Goal: Information Seeking & Learning: Learn about a topic

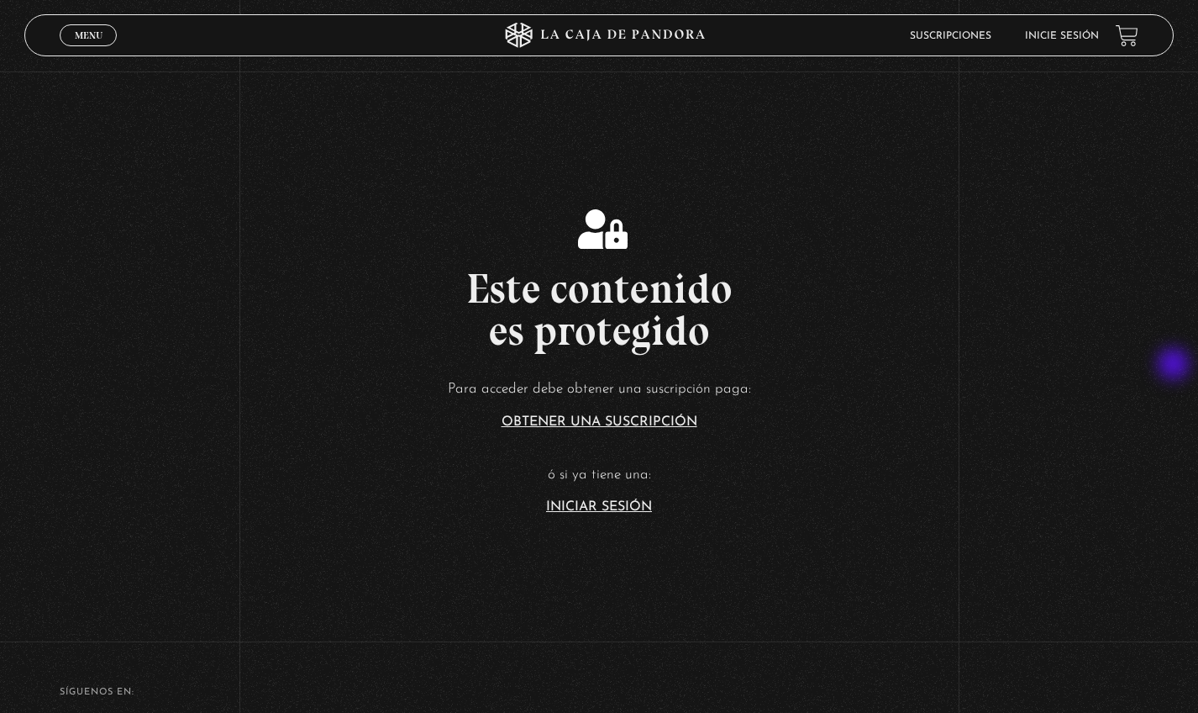
scroll to position [216, 0]
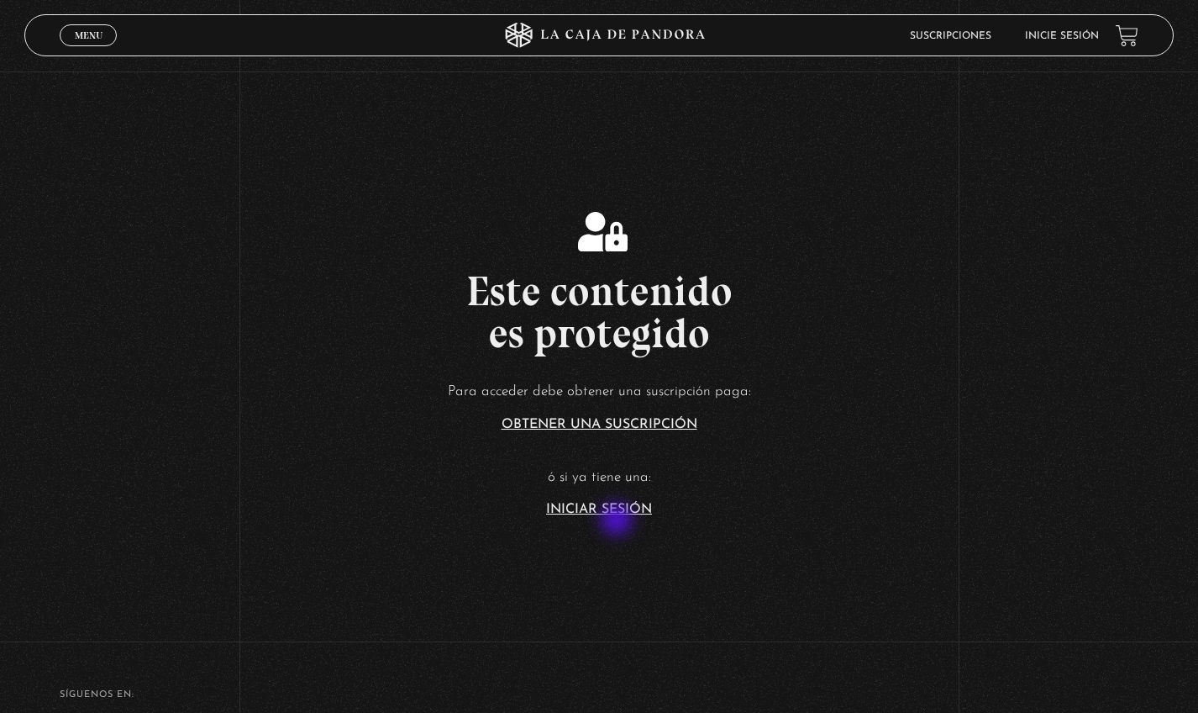
click at [619, 457] on section "Este contenido es protegido Para acceder debe obtener una suscripción paga: Obt…" at bounding box center [599, 346] width 1198 height 570
drag, startPoint x: 619, startPoint y: 514, endPoint x: 619, endPoint y: 505, distance: 9.2
click at [619, 457] on section "Este contenido es protegido Para acceder debe obtener una suscripción paga: Obt…" at bounding box center [599, 346] width 1198 height 570
click at [619, 457] on link "Iniciar Sesión" at bounding box center [599, 509] width 106 height 13
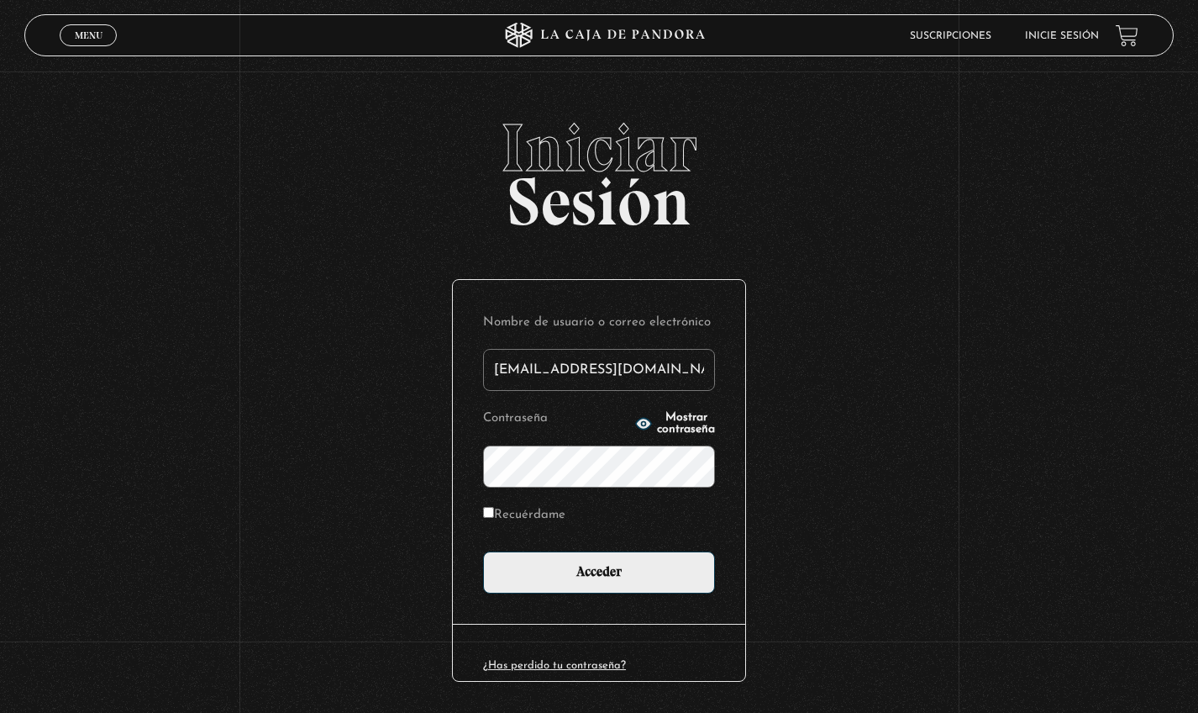
type input "ashlimari39@gmail.com"
click at [605, 571] on input "Acceder" at bounding box center [599, 572] width 232 height 42
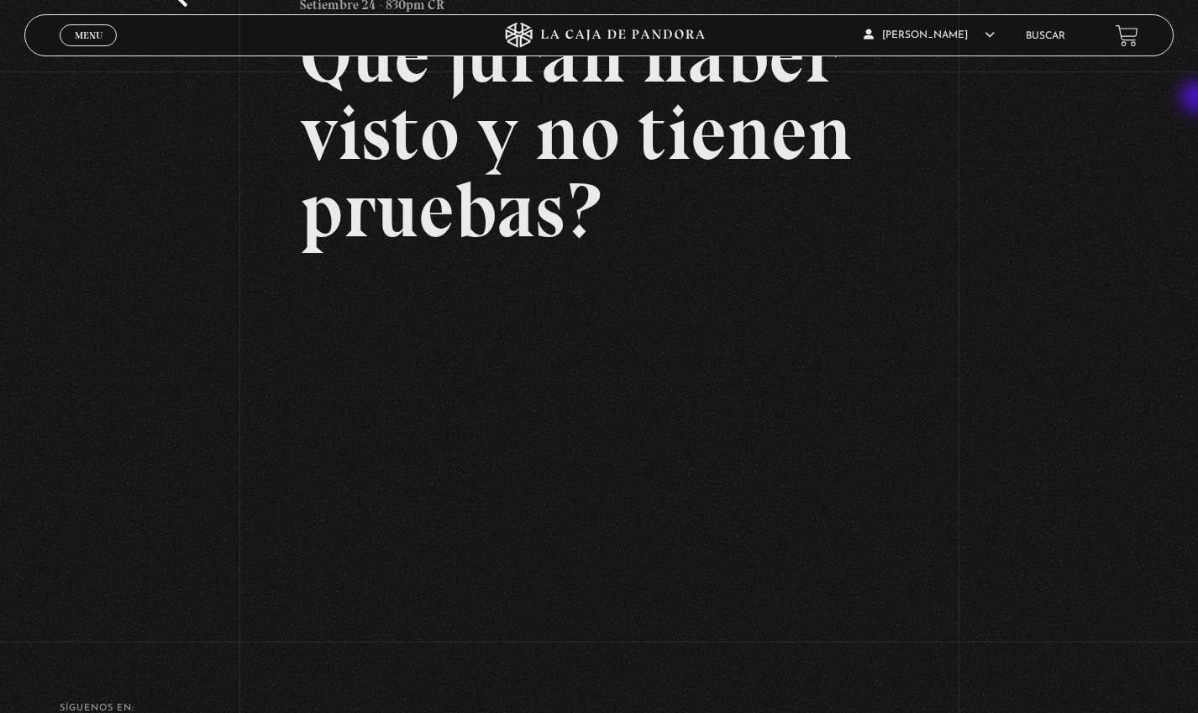
scroll to position [151, 0]
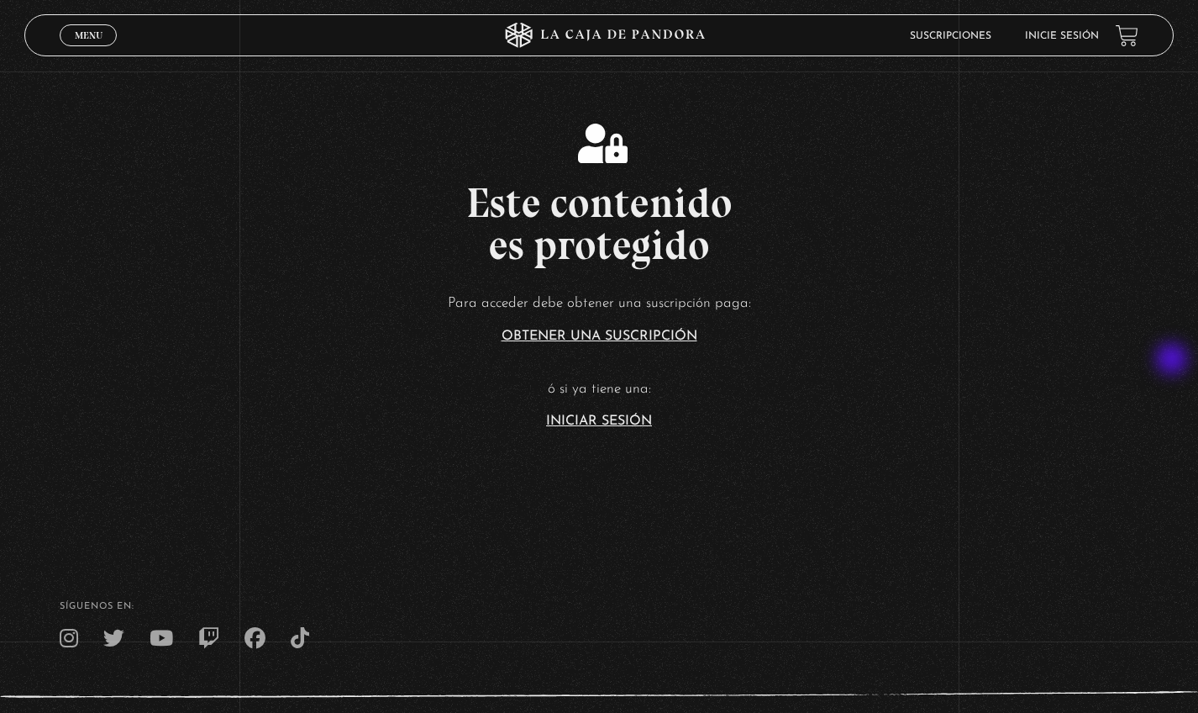
scroll to position [321, 0]
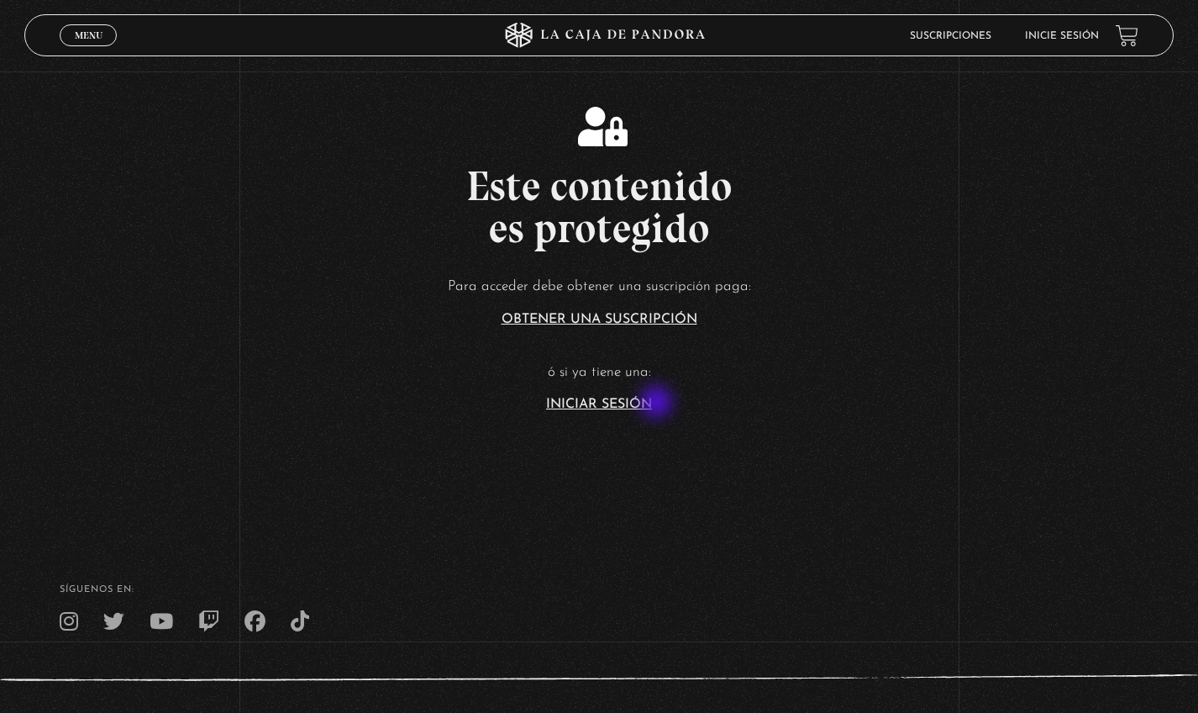
click at [652, 402] on link "Iniciar Sesión" at bounding box center [599, 404] width 106 height 13
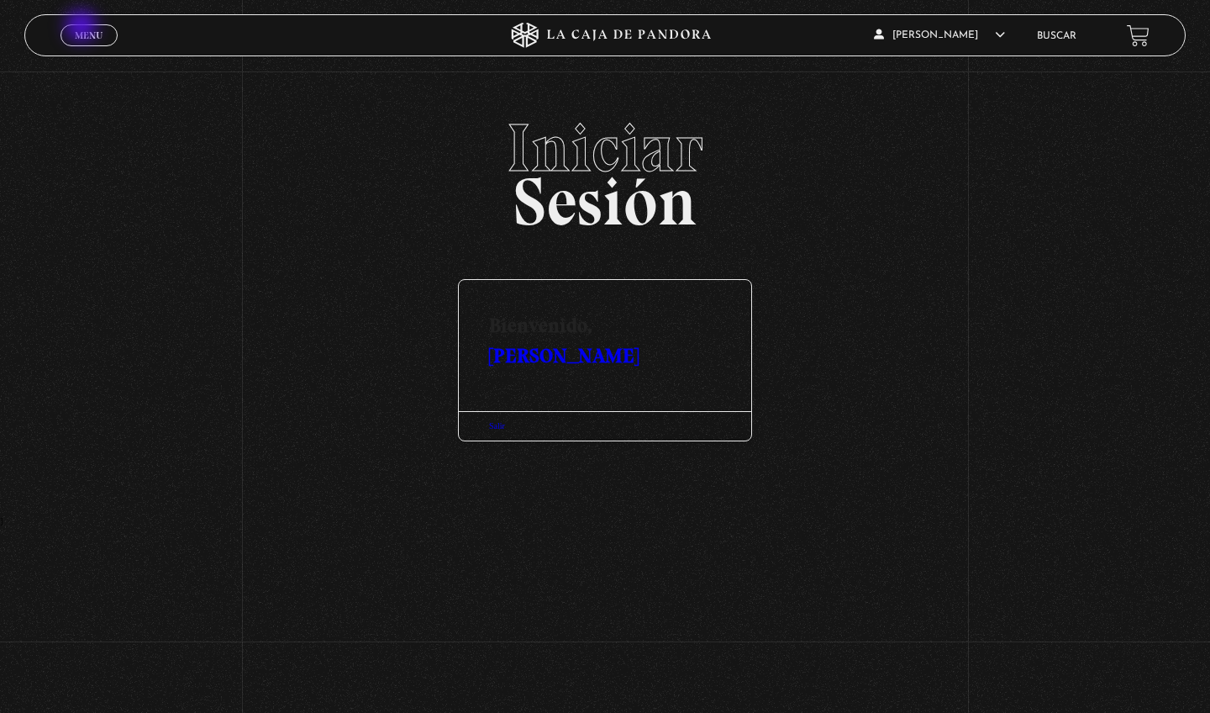
click at [83, 27] on link "Menu Cerrar" at bounding box center [89, 35] width 57 height 22
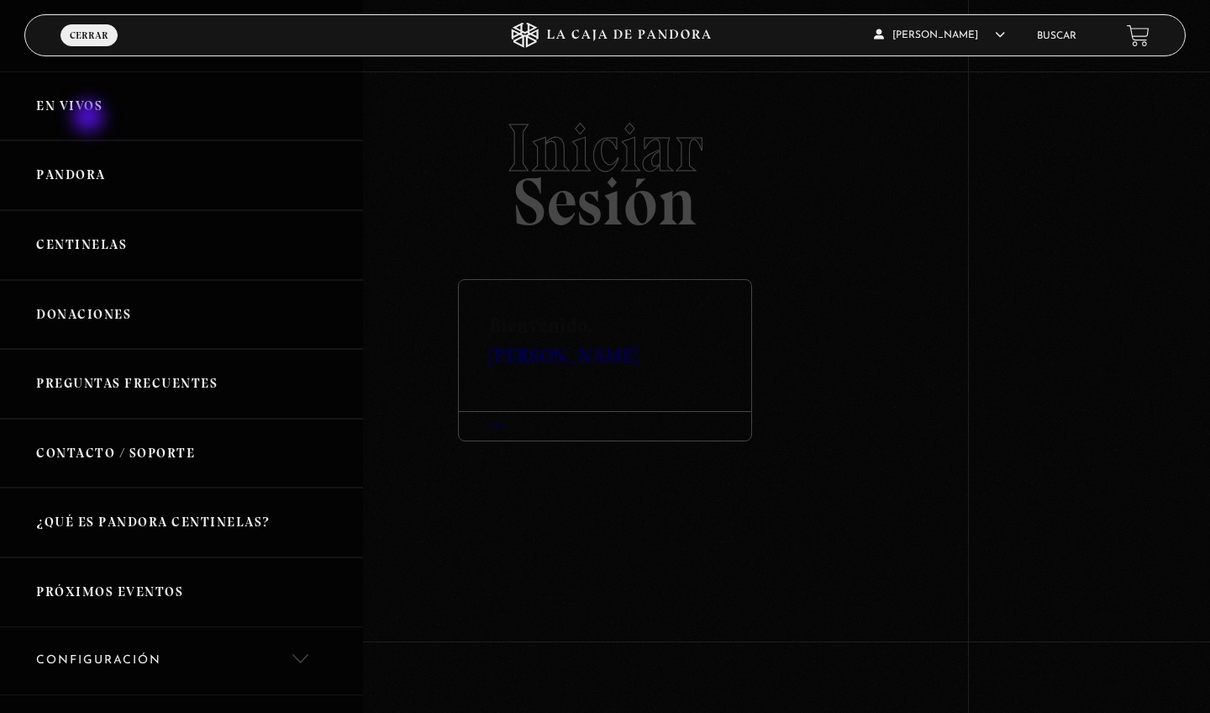
click at [90, 118] on link "En vivos" at bounding box center [181, 106] width 363 height 70
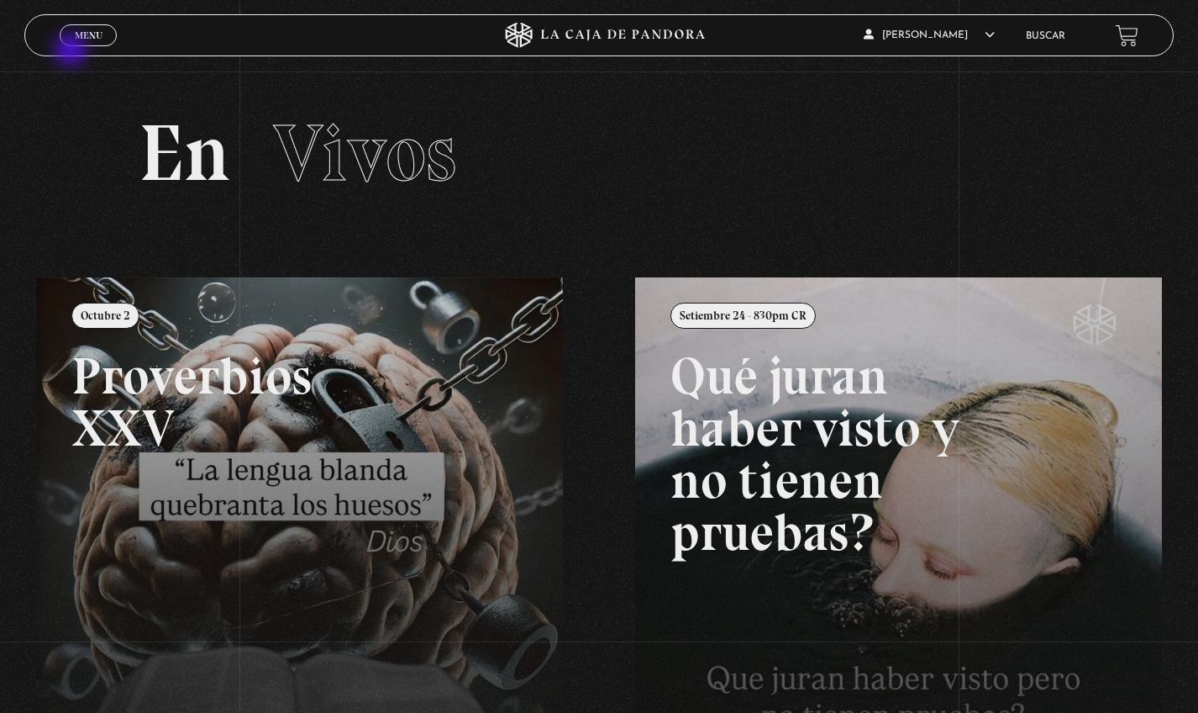
click at [85, 34] on span "Menu" at bounding box center [89, 35] width 28 height 10
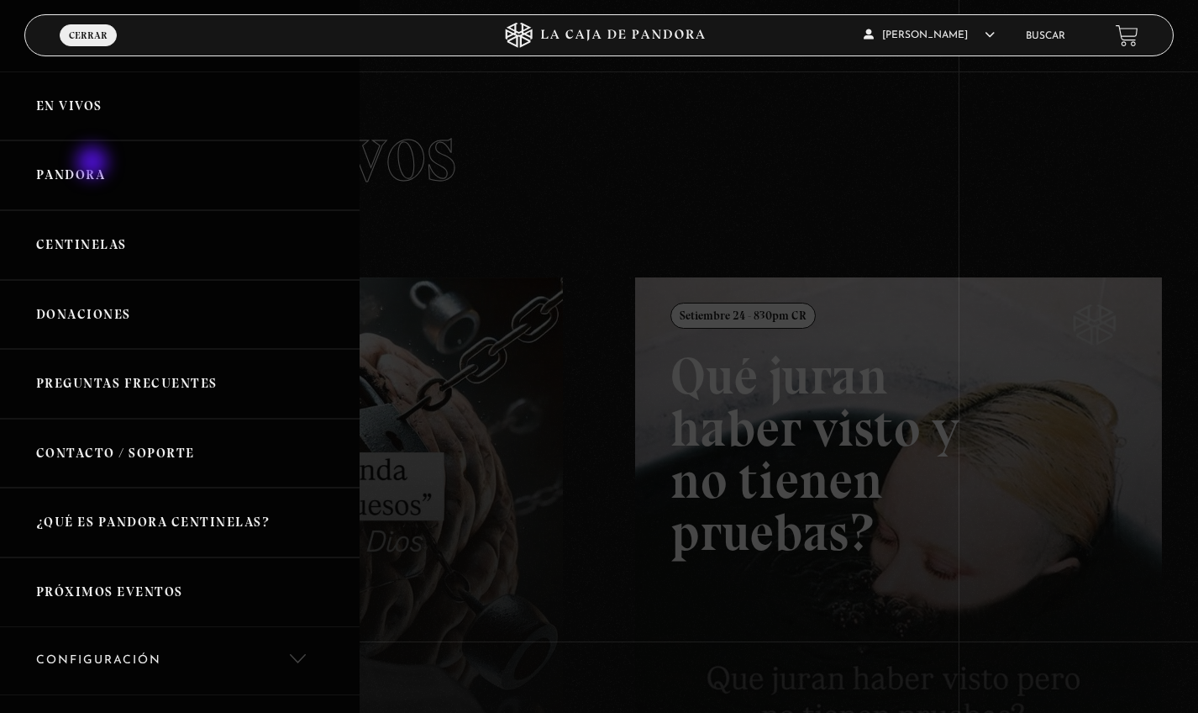
click at [94, 164] on link "Pandora" at bounding box center [180, 175] width 360 height 70
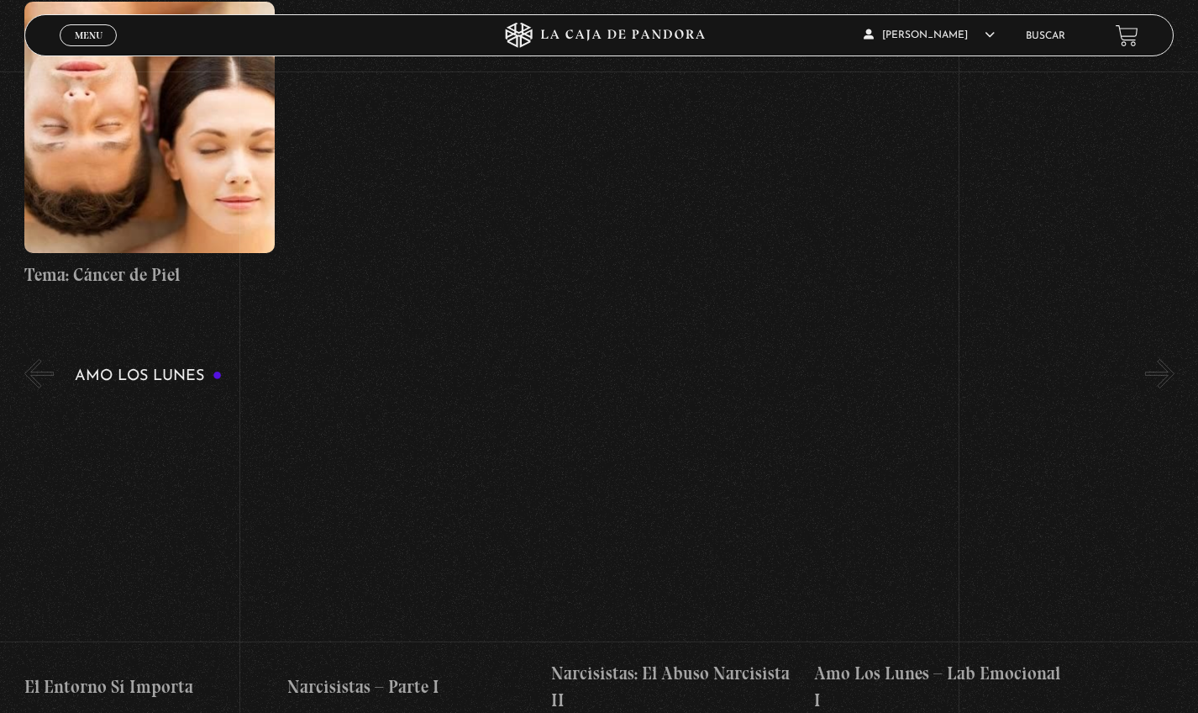
scroll to position [6870, 0]
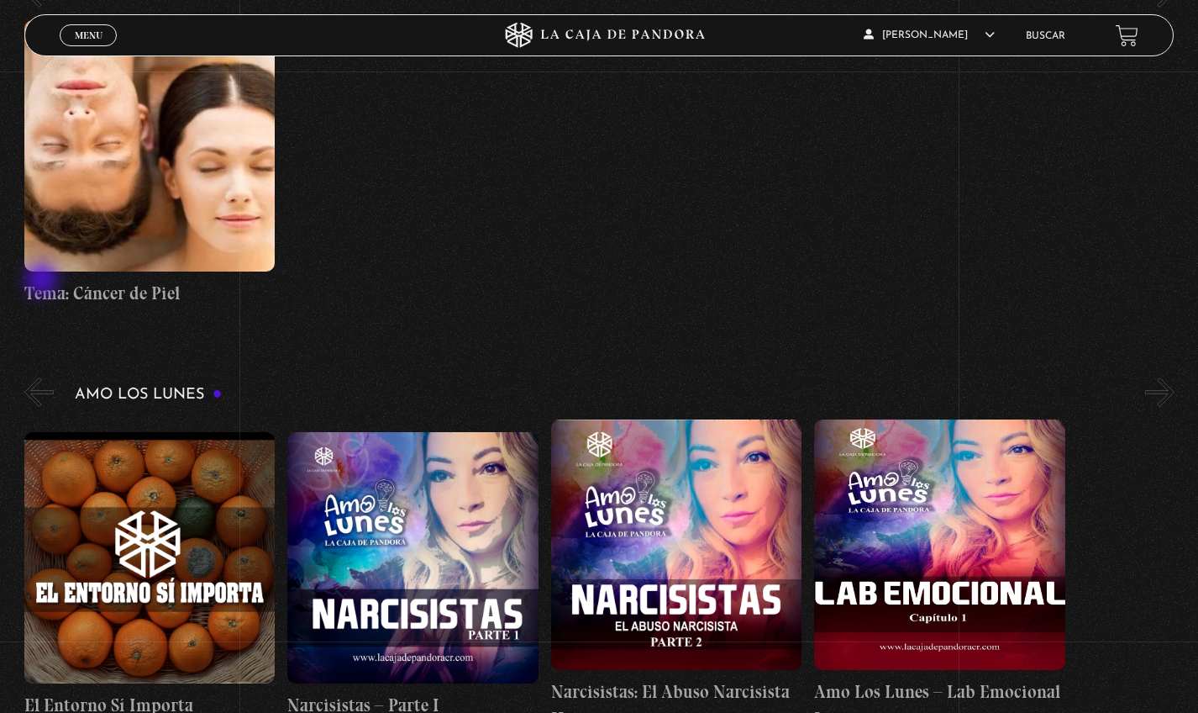
click at [43, 377] on button "«" at bounding box center [38, 391] width 29 height 29
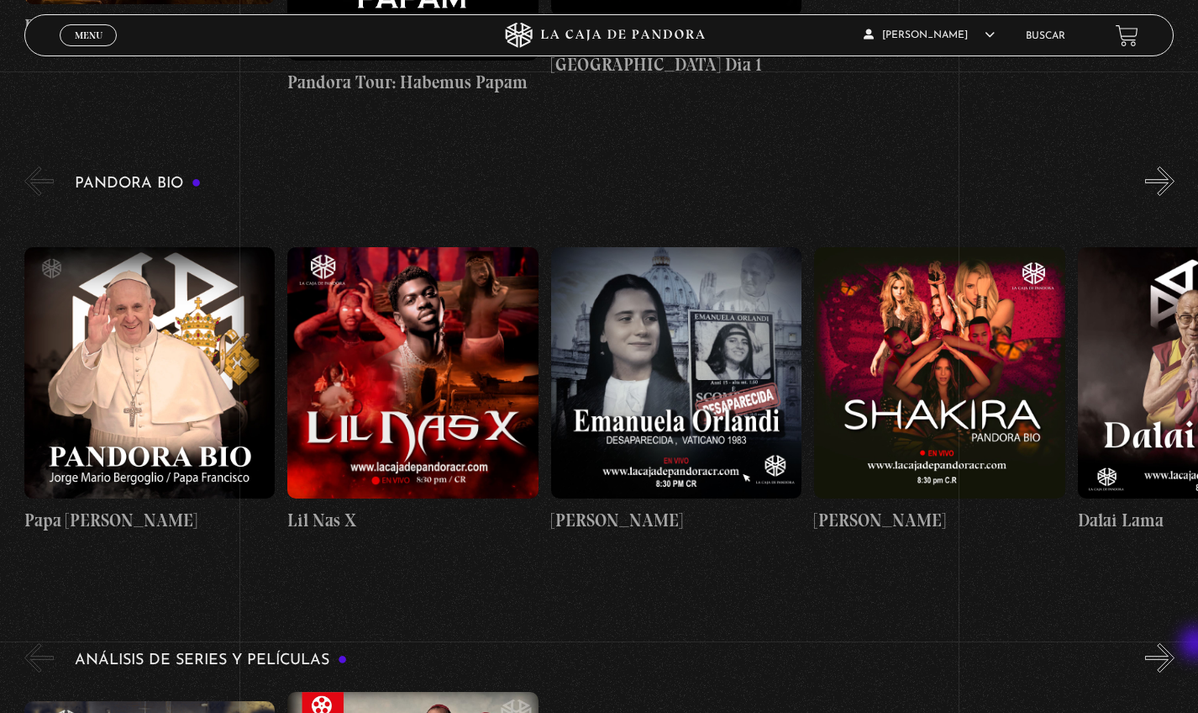
scroll to position [0, 0]
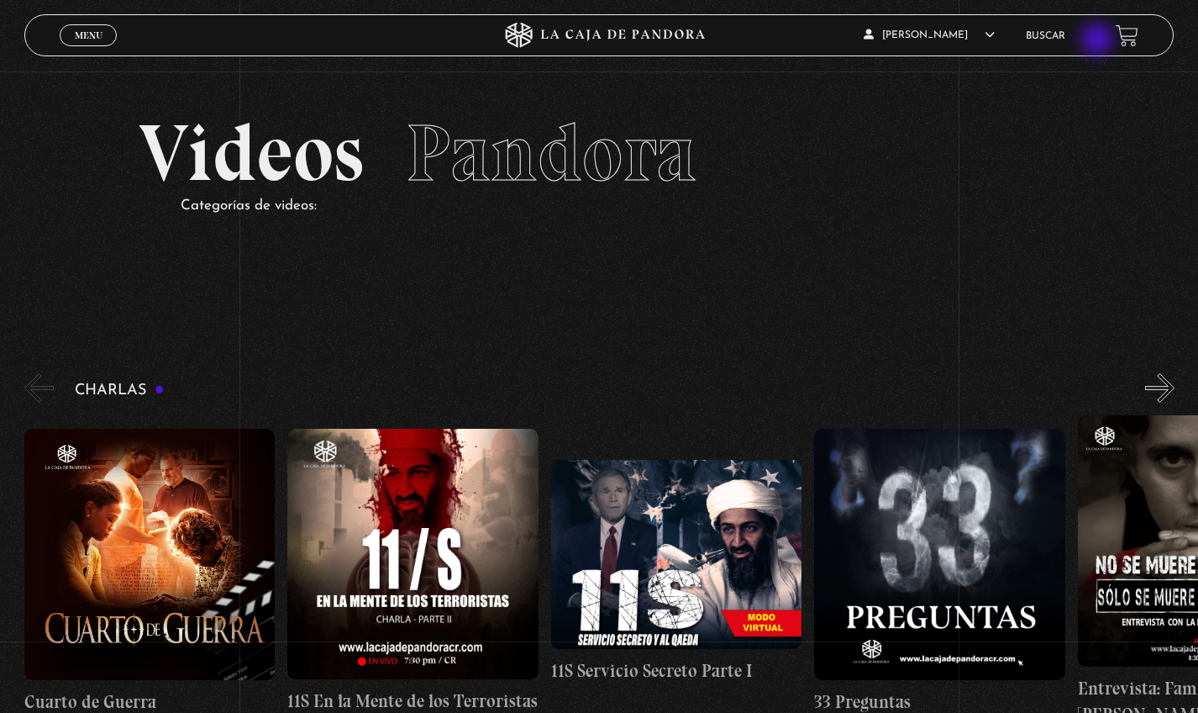
click at [1085, 39] on ul "Buscar" at bounding box center [1062, 36] width 73 height 26
click at [1053, 39] on link "Buscar" at bounding box center [1045, 36] width 39 height 10
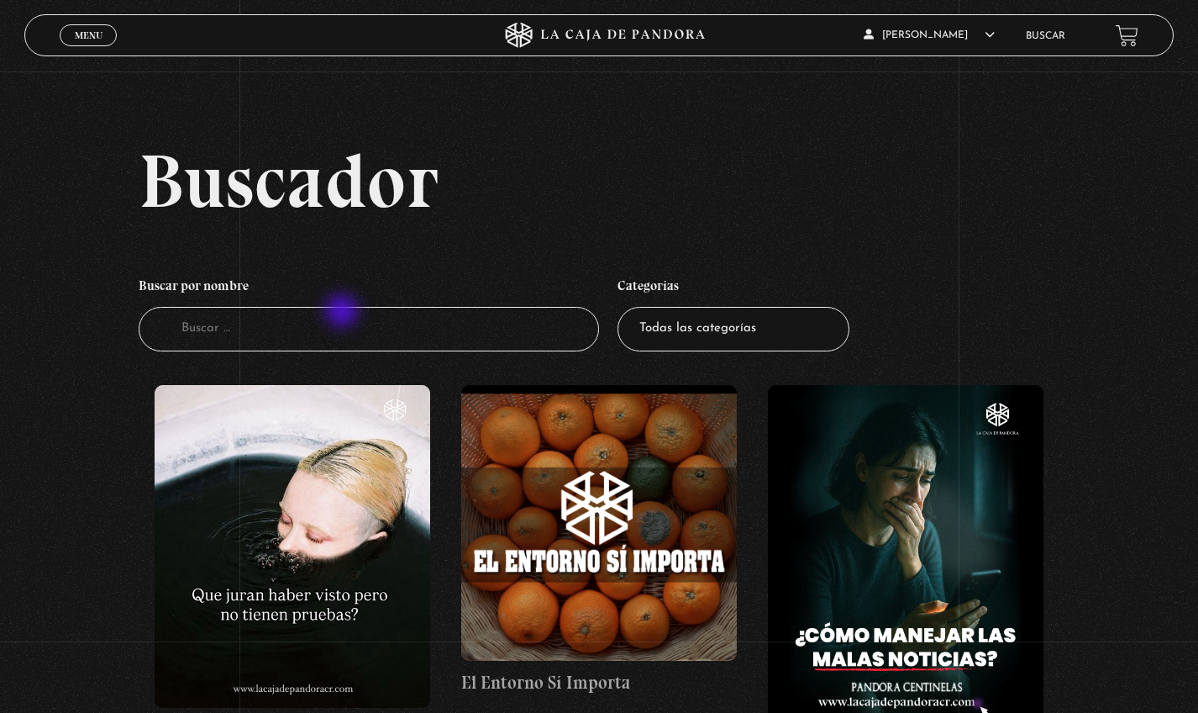
click at [339, 318] on input "Buscador" at bounding box center [369, 329] width 461 height 45
type input "3"
click at [257, 320] on input "3" at bounding box center [369, 329] width 461 height 45
type input "31atkas"
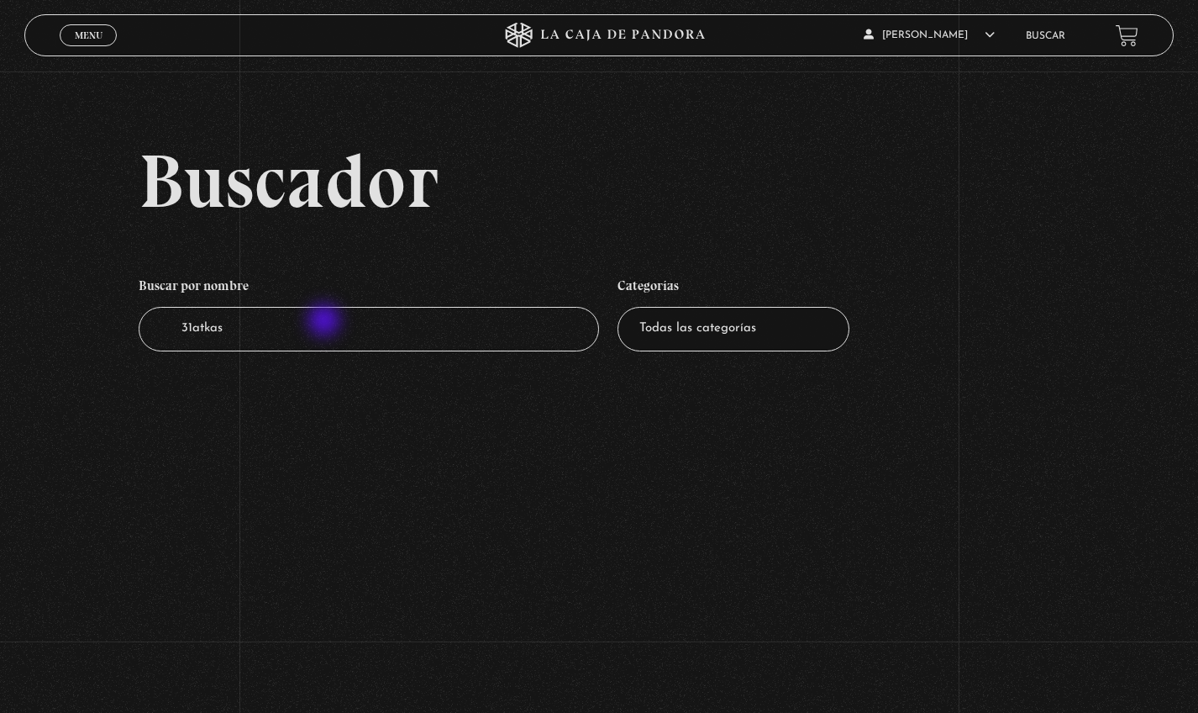
click at [326, 322] on input "31atkas" at bounding box center [369, 329] width 461 height 45
type input "31atlas"
click at [101, 50] on div "Menu Cerrar" at bounding box center [240, 35] width 360 height 40
click at [101, 45] on span "Cerrar" at bounding box center [88, 51] width 39 height 12
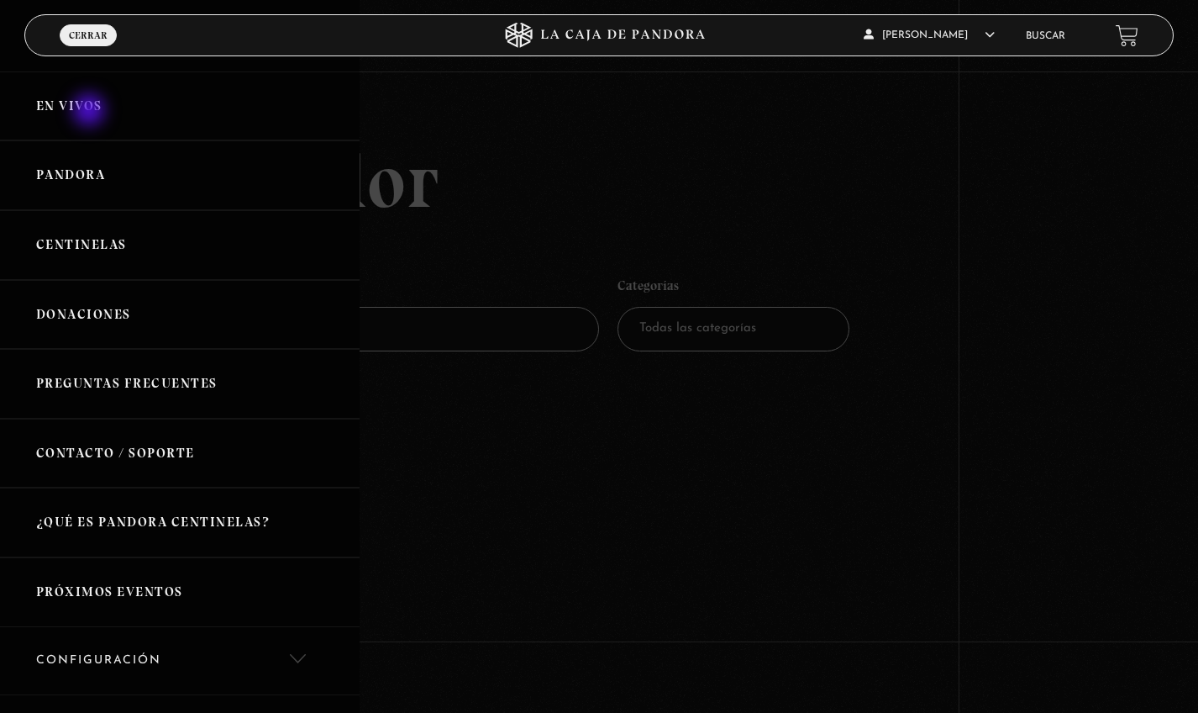
click at [91, 112] on link "En vivos" at bounding box center [180, 106] width 360 height 70
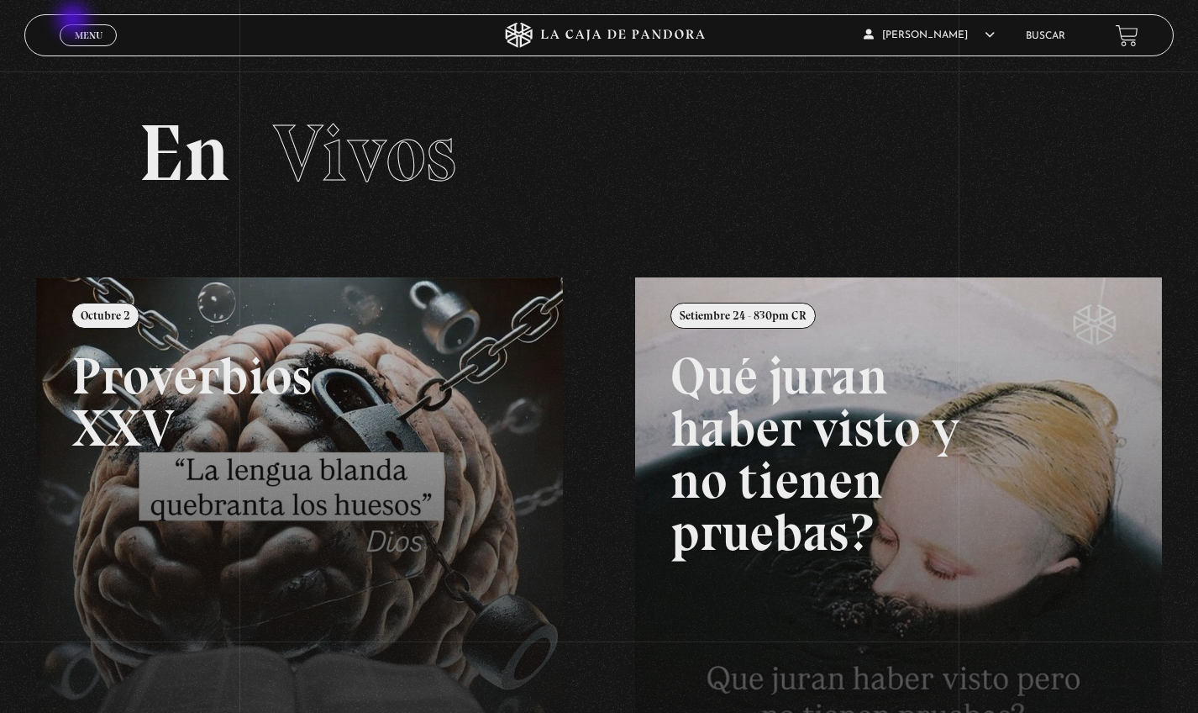
click at [74, 21] on div "Menu Cerrar" at bounding box center [240, 35] width 360 height 40
click at [1066, 45] on li "Buscar" at bounding box center [1045, 36] width 39 height 26
click at [1065, 38] on link "Buscar" at bounding box center [1045, 36] width 39 height 10
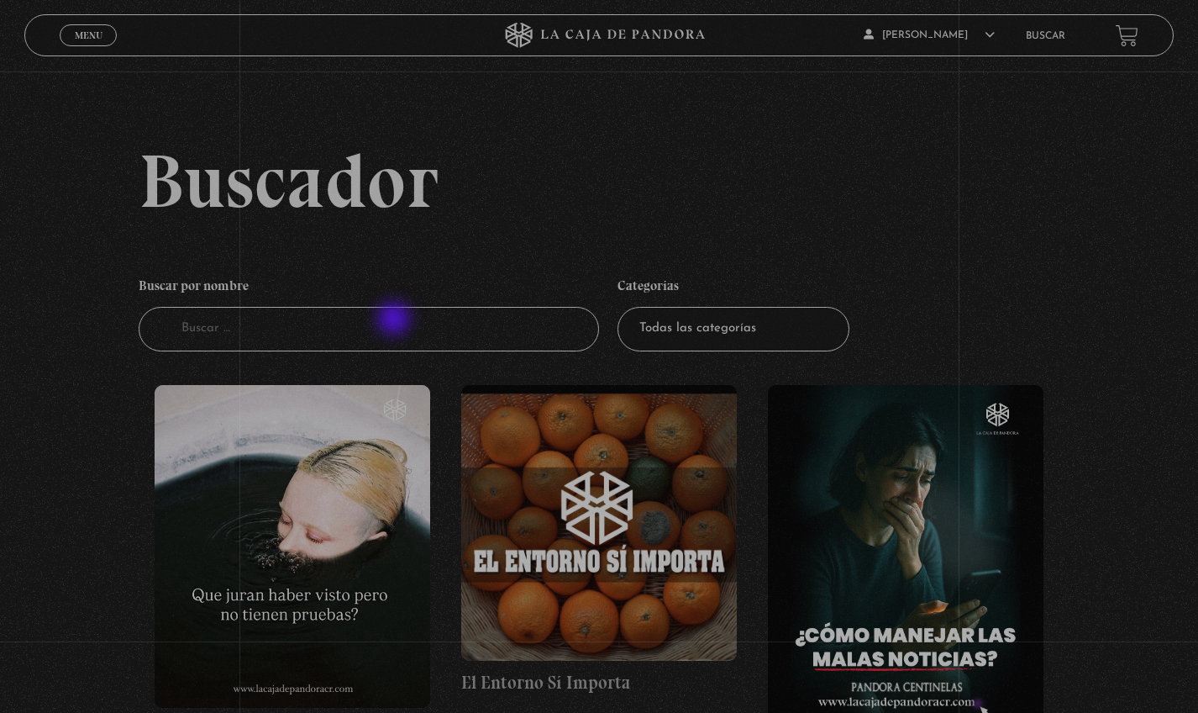
click at [394, 323] on input "Buscador" at bounding box center [369, 329] width 461 height 45
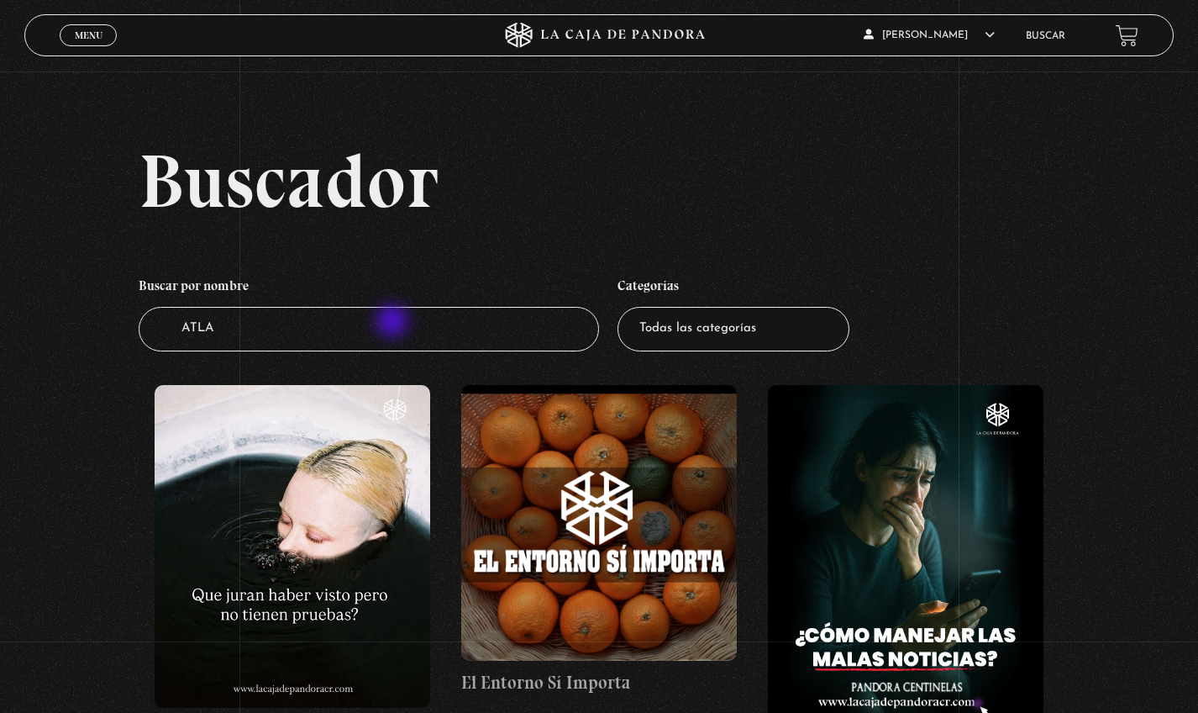
type input "ATLAS"
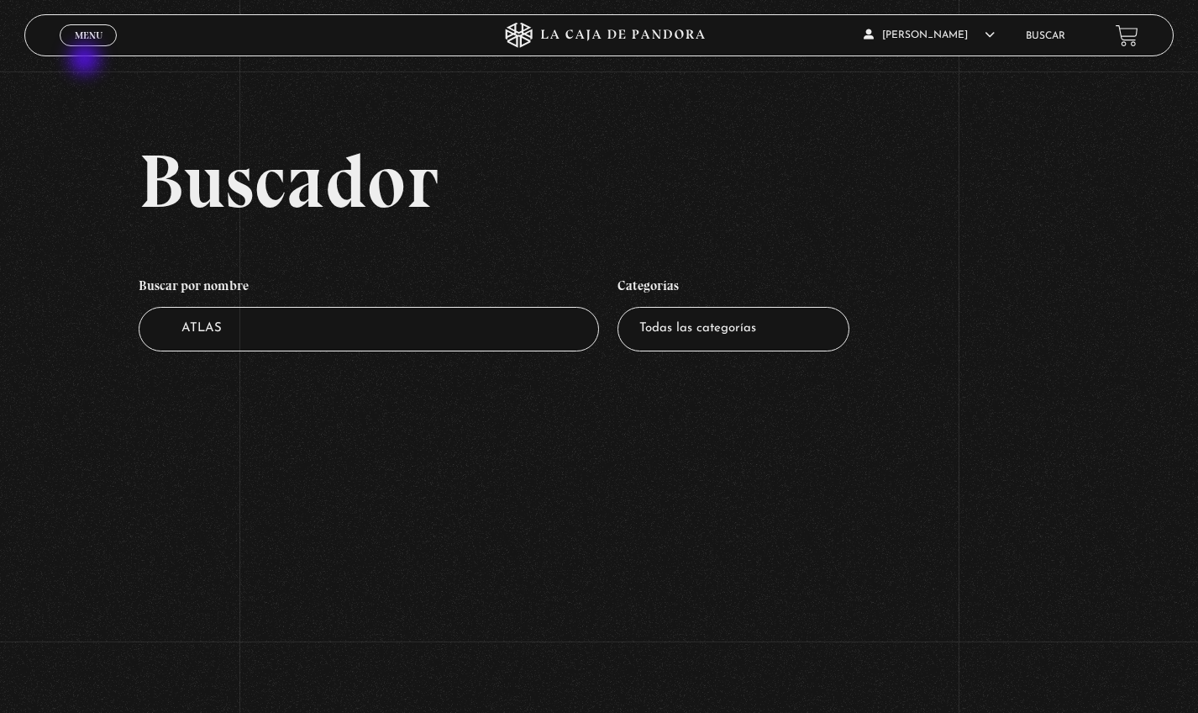
click at [86, 28] on link "Menu Cerrar" at bounding box center [88, 35] width 57 height 22
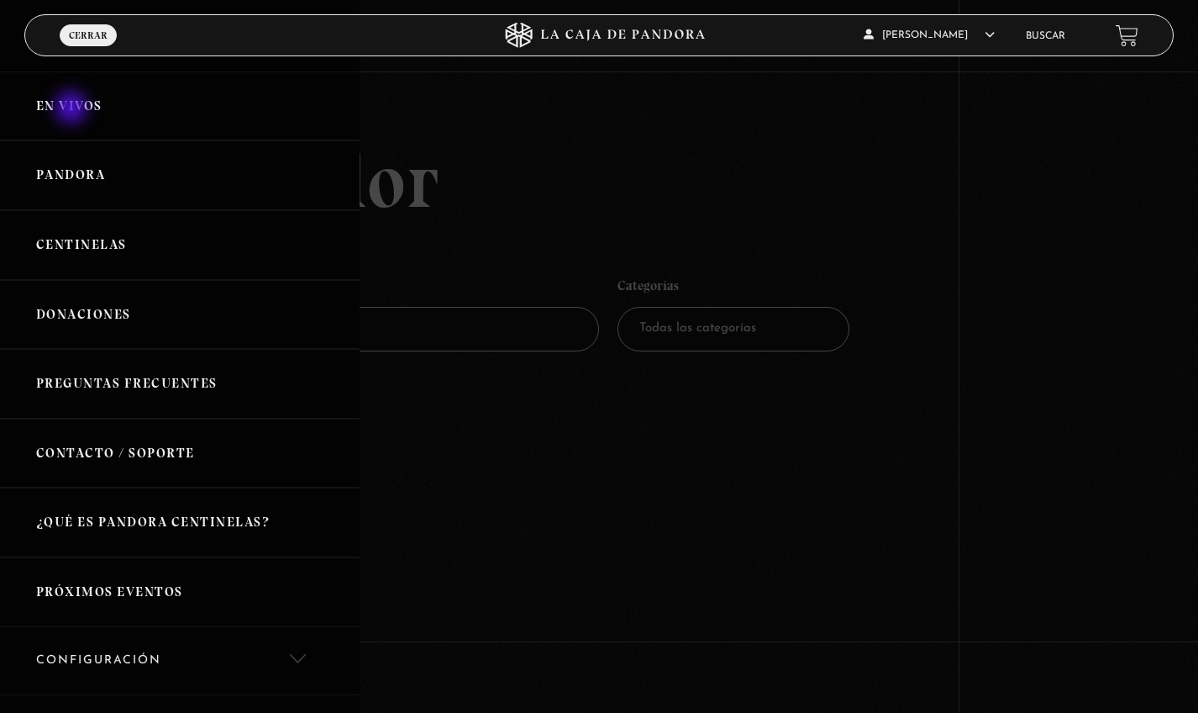
click at [73, 109] on link "En vivos" at bounding box center [180, 106] width 360 height 70
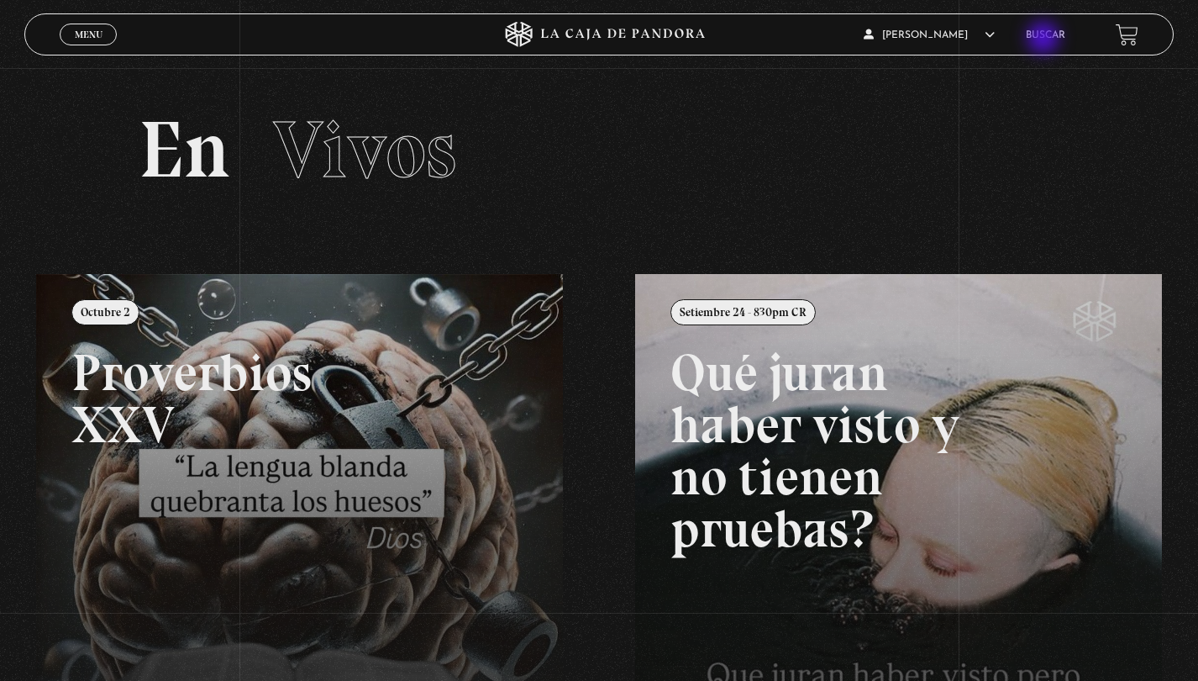
click at [1045, 39] on link "Buscar" at bounding box center [1045, 35] width 39 height 10
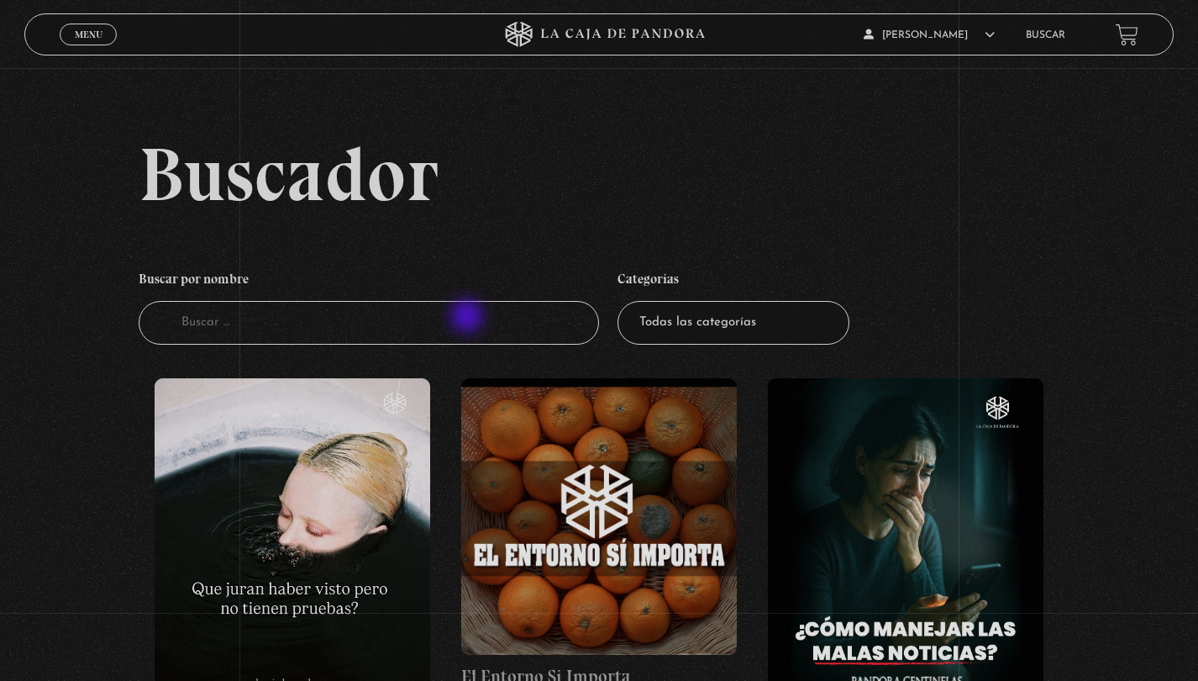
click at [469, 318] on input "Buscador" at bounding box center [369, 323] width 461 height 45
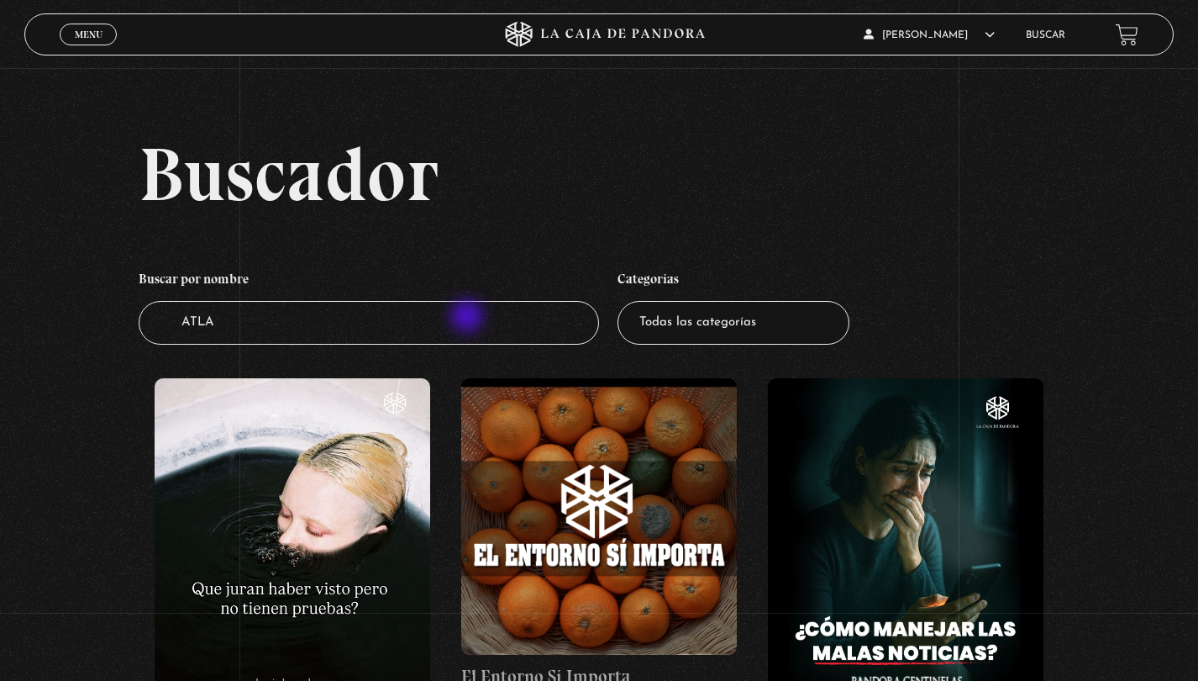
type input "ATLAS"
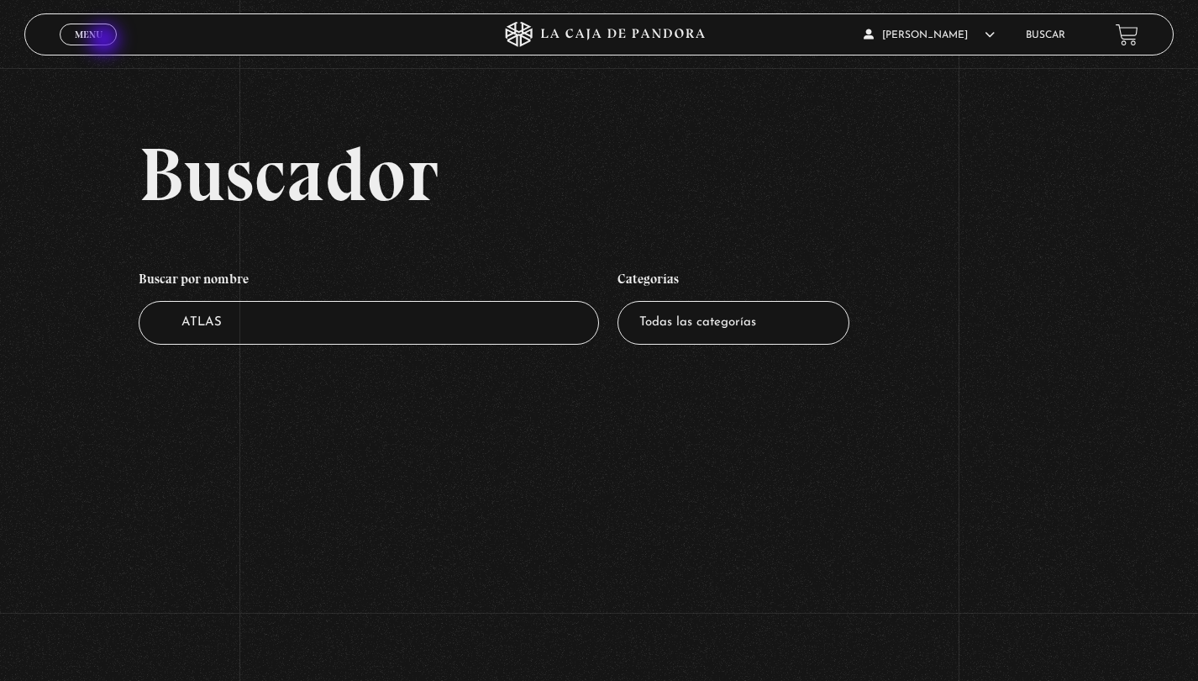
click at [105, 39] on link "Menu Cerrar" at bounding box center [88, 35] width 57 height 22
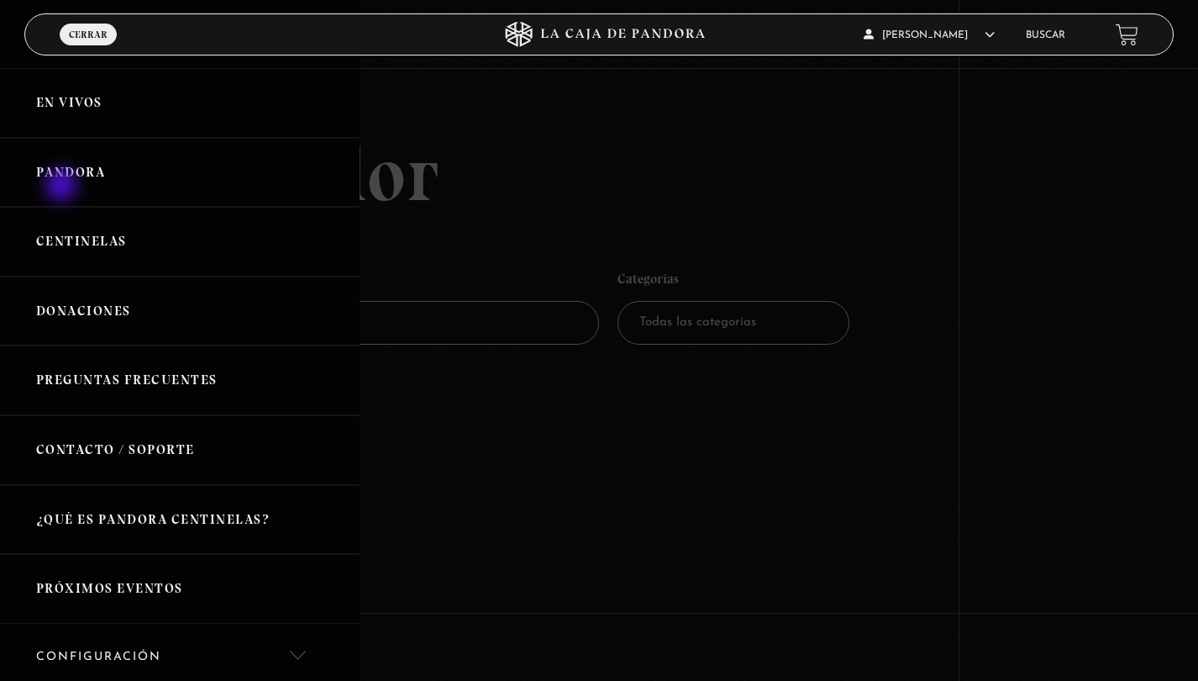
click at [63, 187] on link "Pandora" at bounding box center [180, 173] width 360 height 70
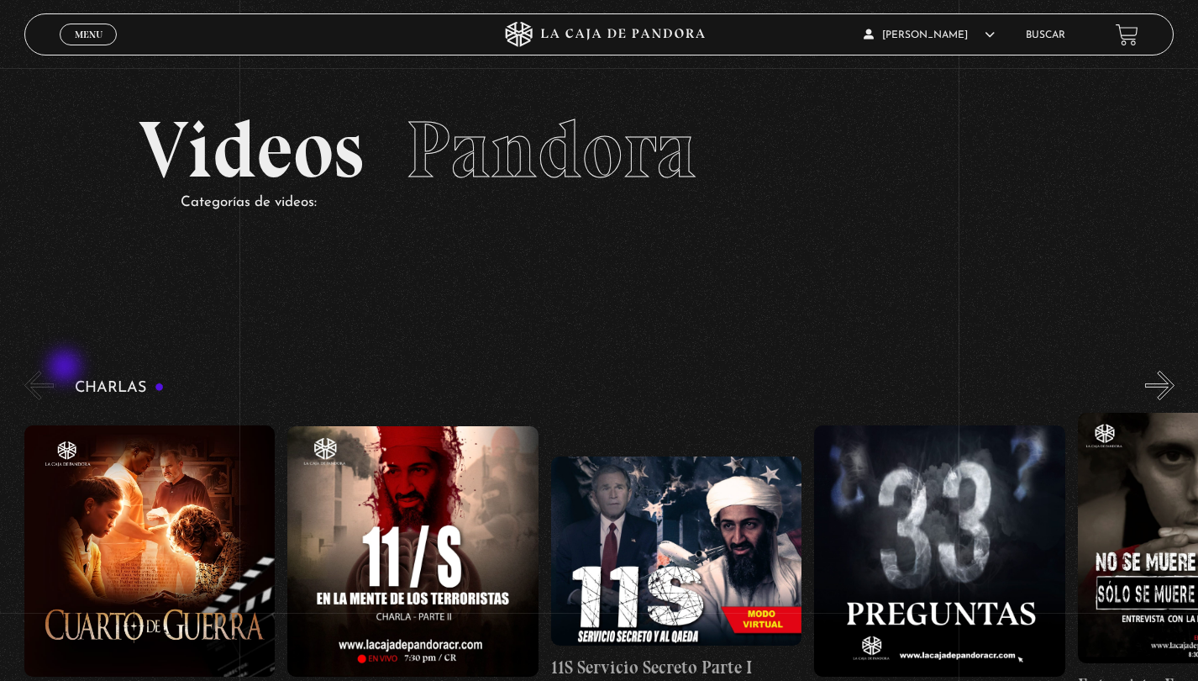
click at [48, 373] on button "«" at bounding box center [38, 385] width 29 height 29
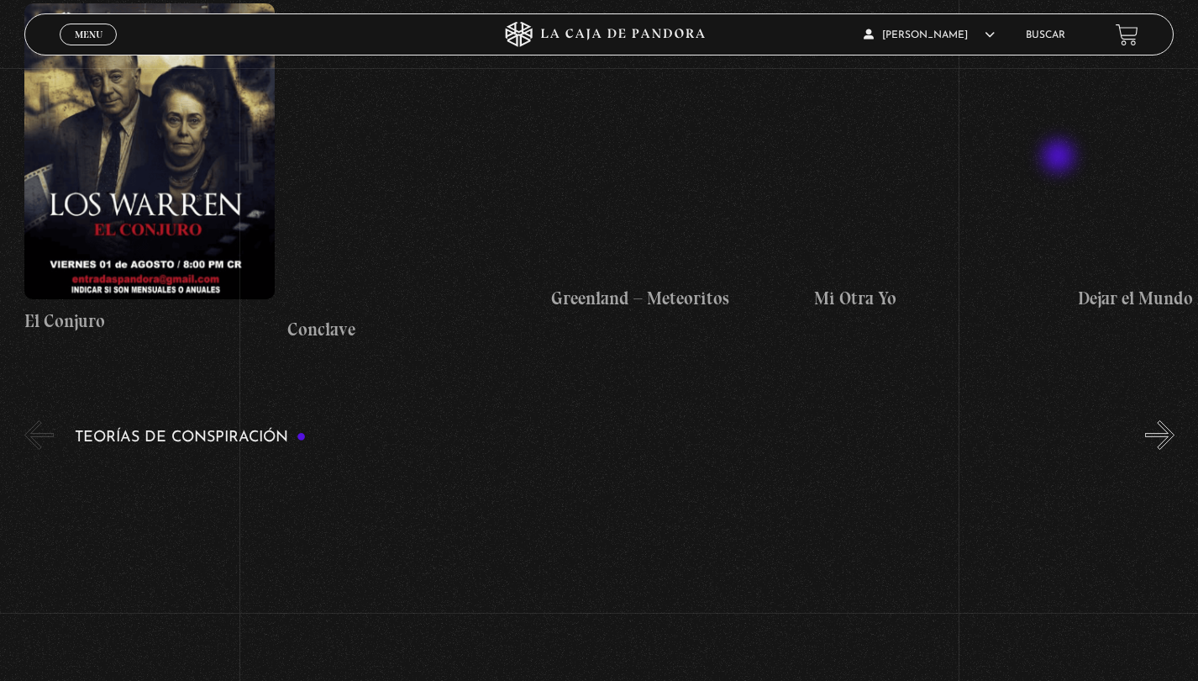
scroll to position [478, 0]
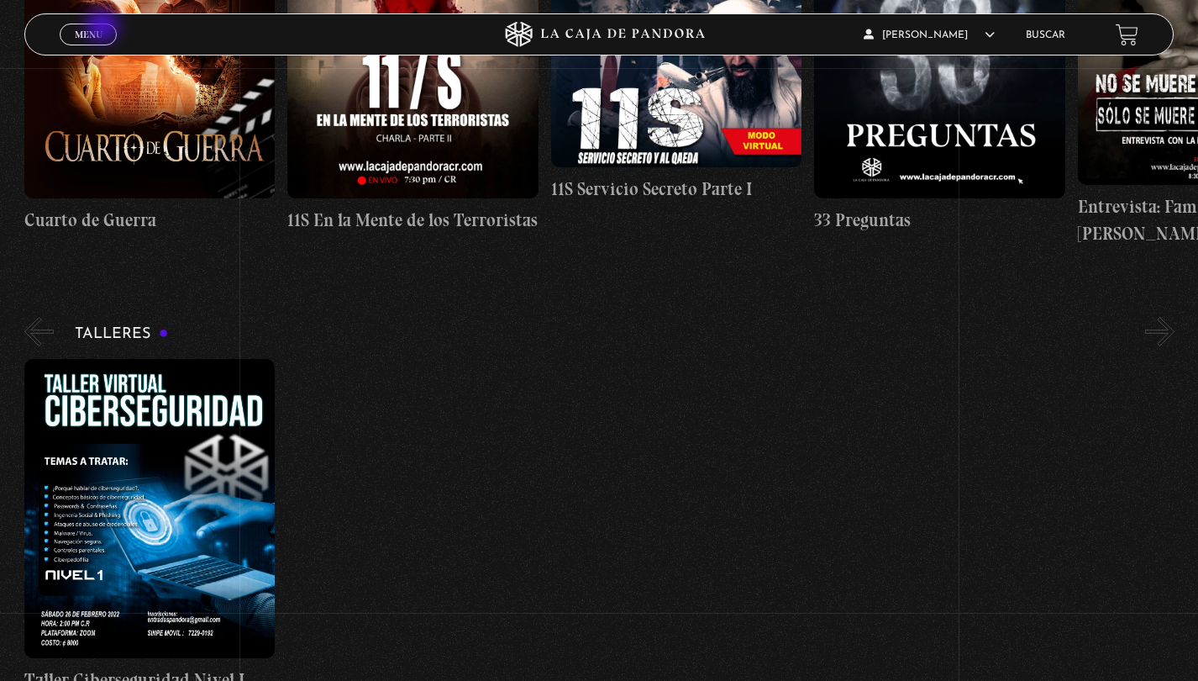
click at [104, 28] on link "Menu Cerrar" at bounding box center [88, 35] width 57 height 22
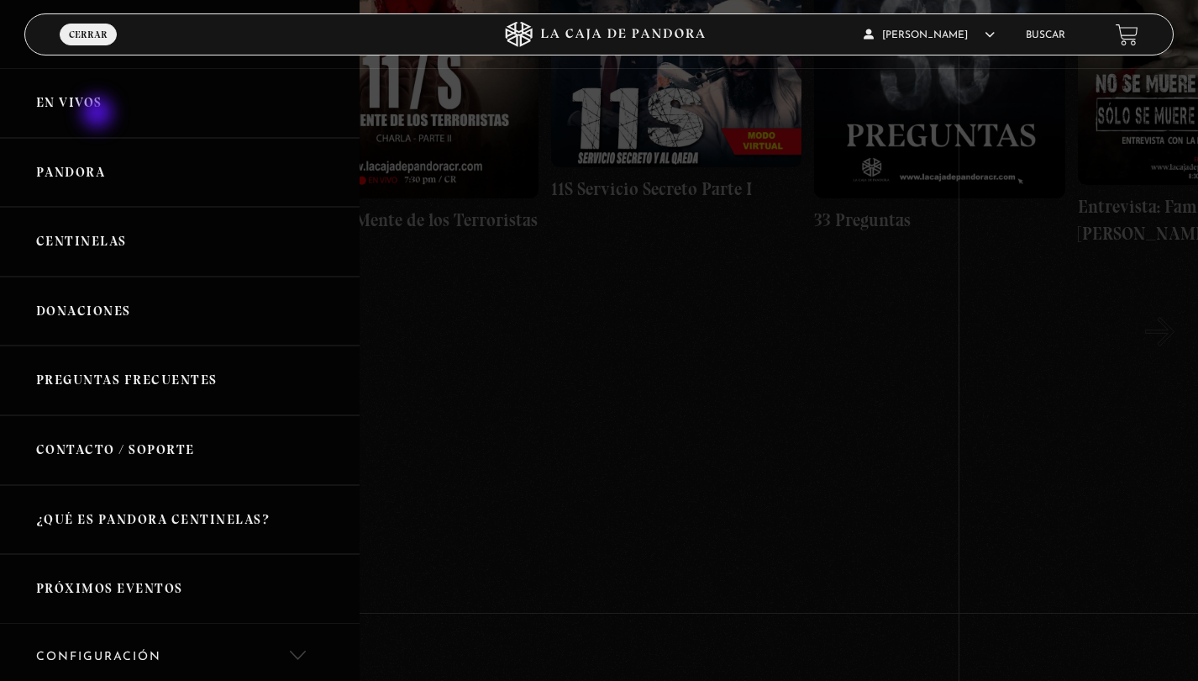
click at [99, 114] on link "En vivos" at bounding box center [180, 103] width 360 height 70
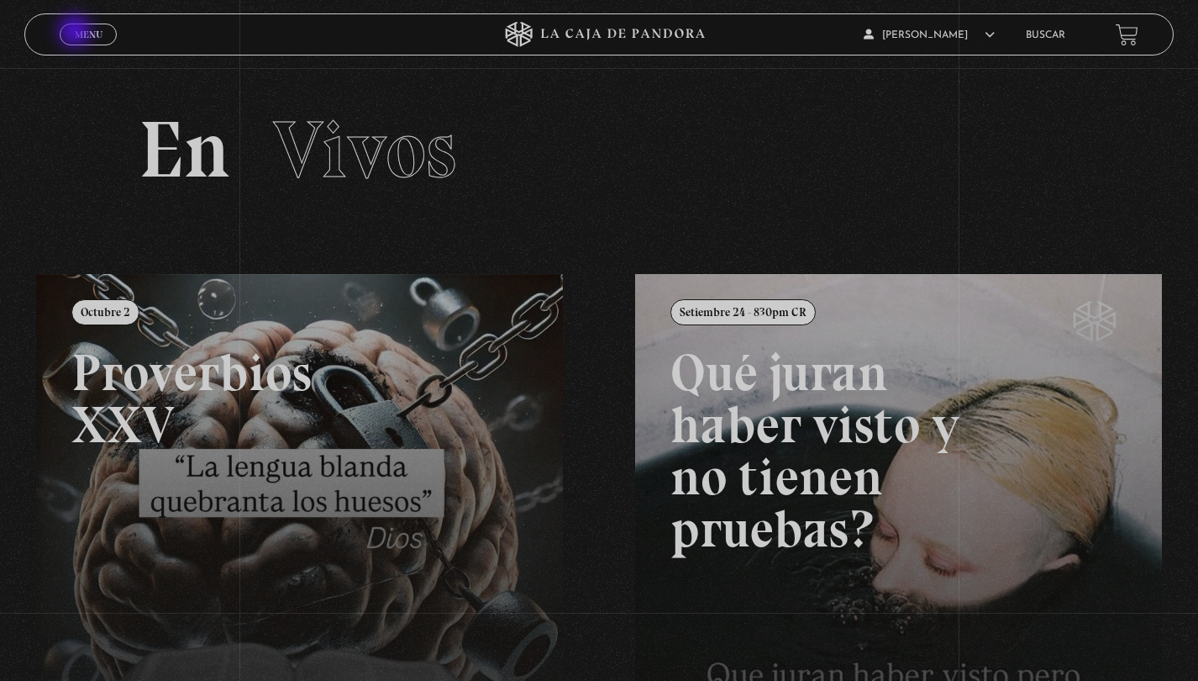
click at [76, 29] on span "Menu" at bounding box center [89, 34] width 28 height 10
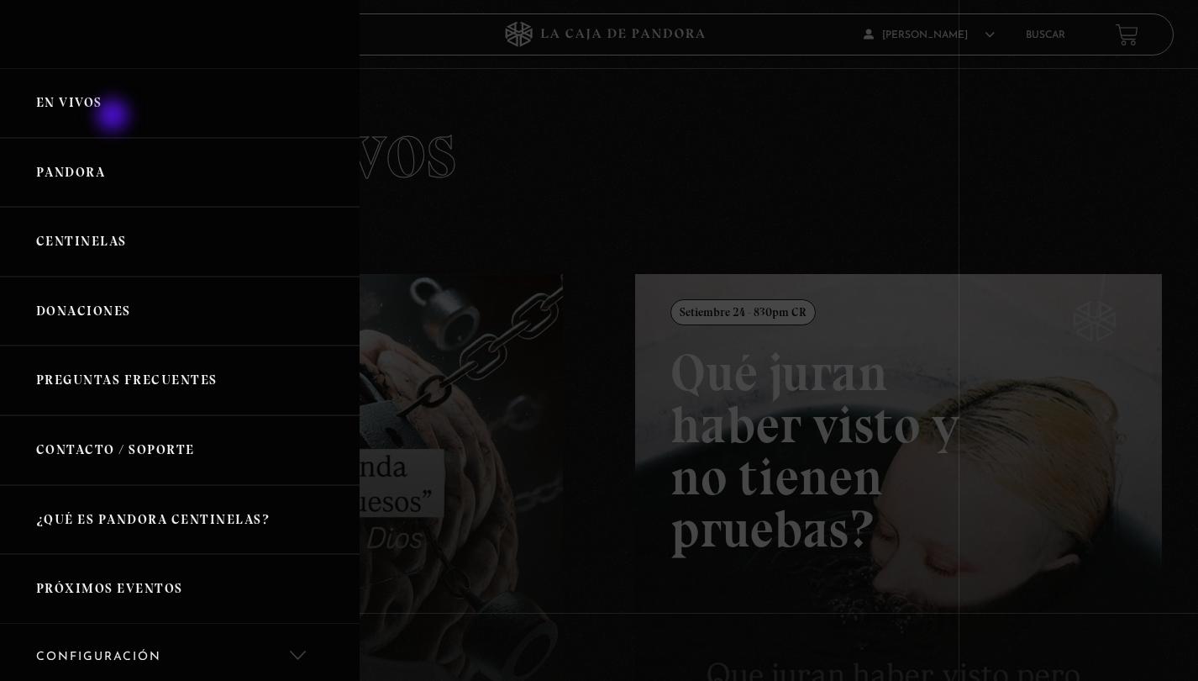
click at [104, 105] on link "En vivos" at bounding box center [180, 103] width 360 height 70
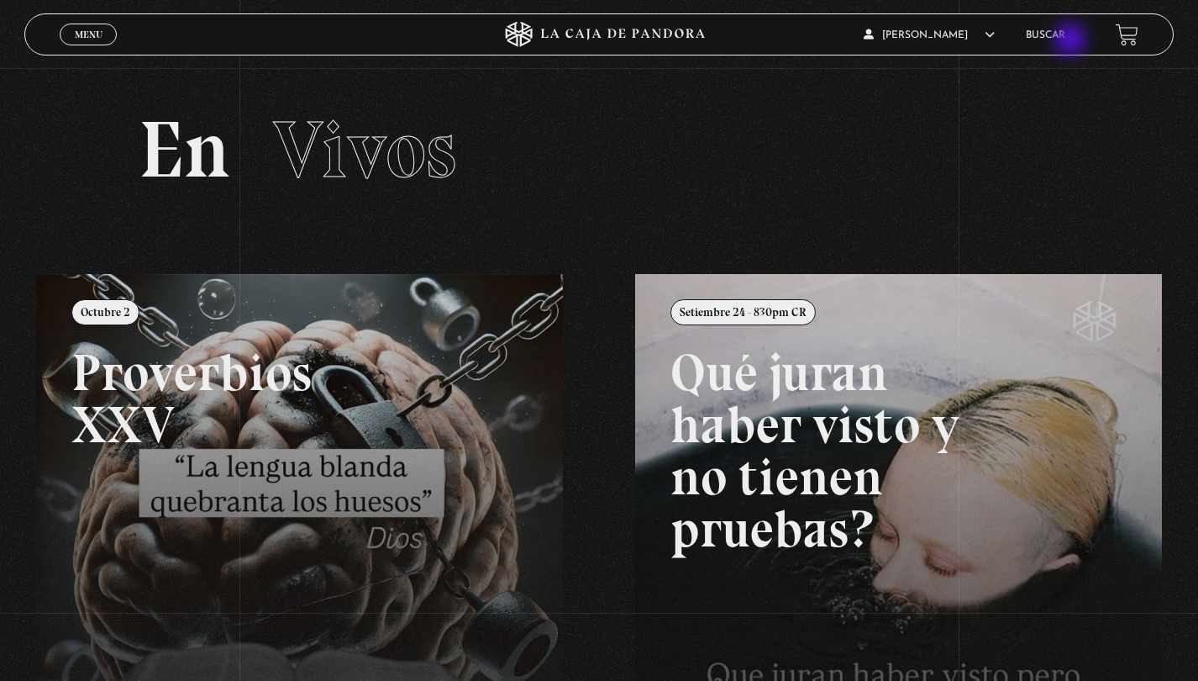
click at [1066, 41] on li "Buscar" at bounding box center [1045, 35] width 39 height 26
click at [1064, 33] on link "Buscar" at bounding box center [1045, 35] width 39 height 10
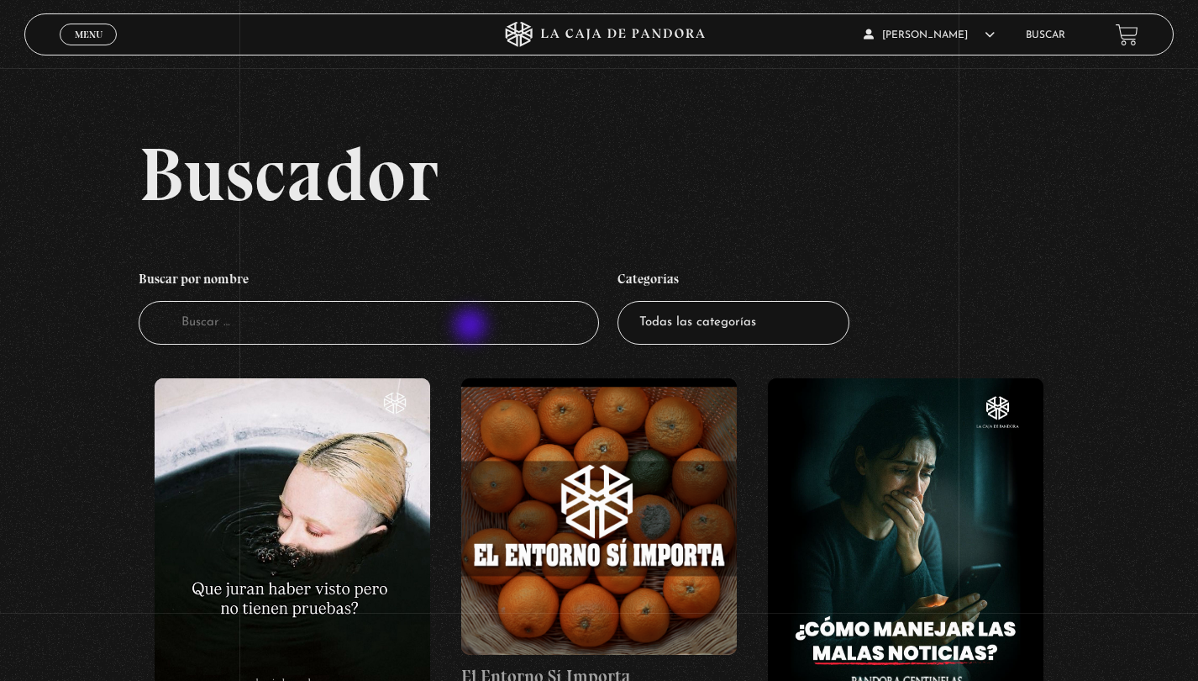
click at [472, 328] on input "Buscador" at bounding box center [369, 323] width 461 height 45
type input "ATLAS"
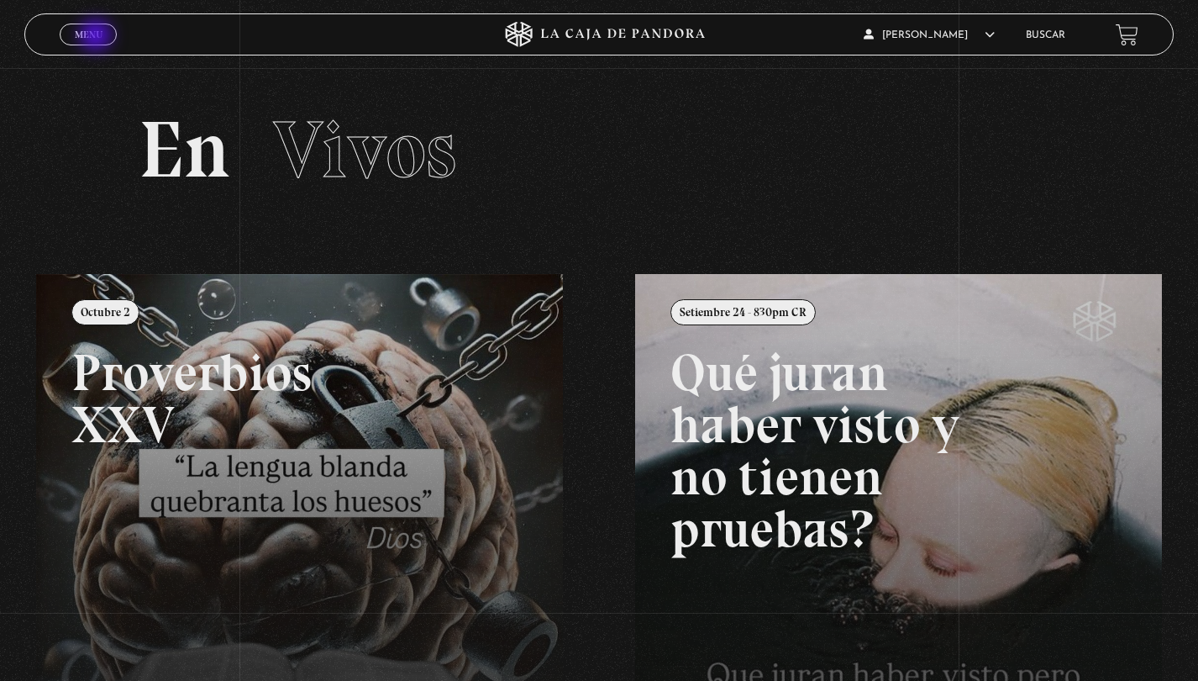
click at [97, 37] on span "Menu" at bounding box center [89, 34] width 28 height 10
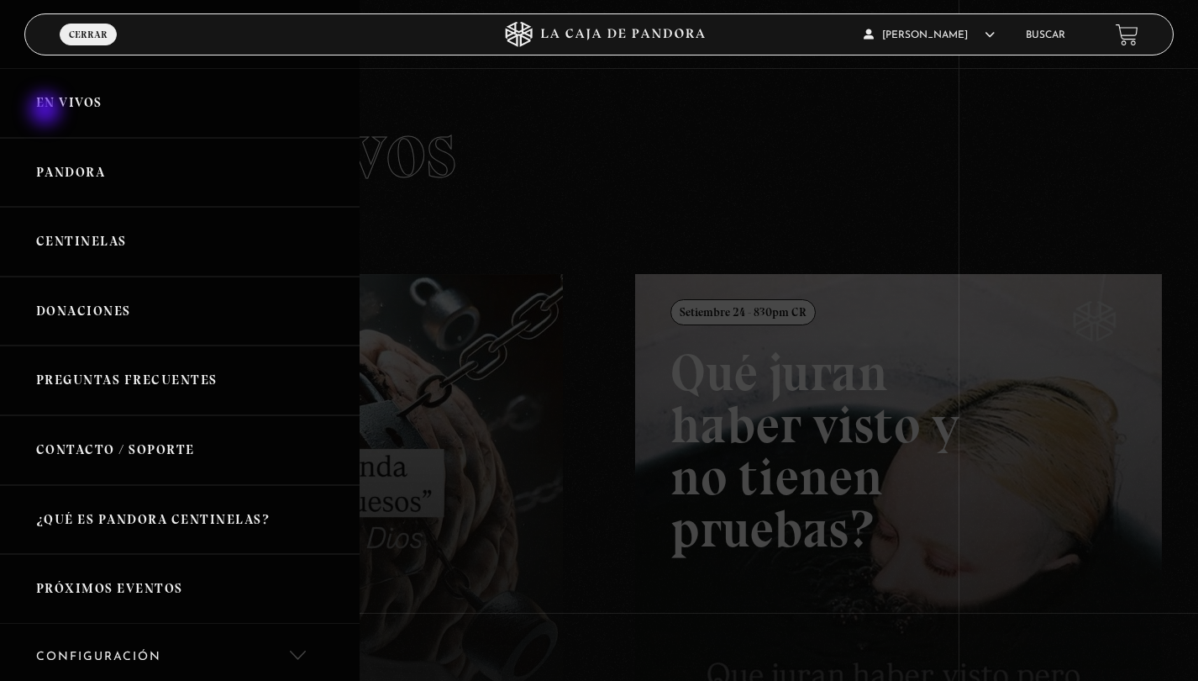
click at [47, 111] on link "En vivos" at bounding box center [180, 103] width 360 height 70
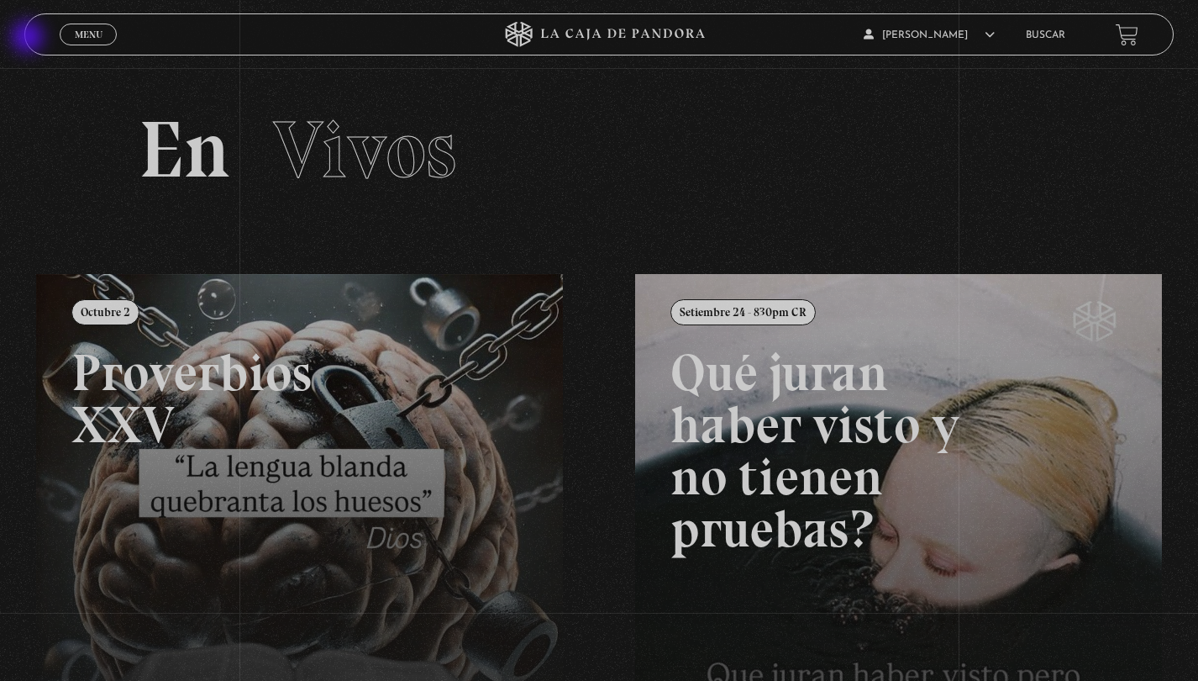
click at [29, 39] on header "Menu Cerrar [PERSON_NAME] En vivos Pandora Centinelas Mi cuenta [PERSON_NAME] […" at bounding box center [599, 34] width 1151 height 42
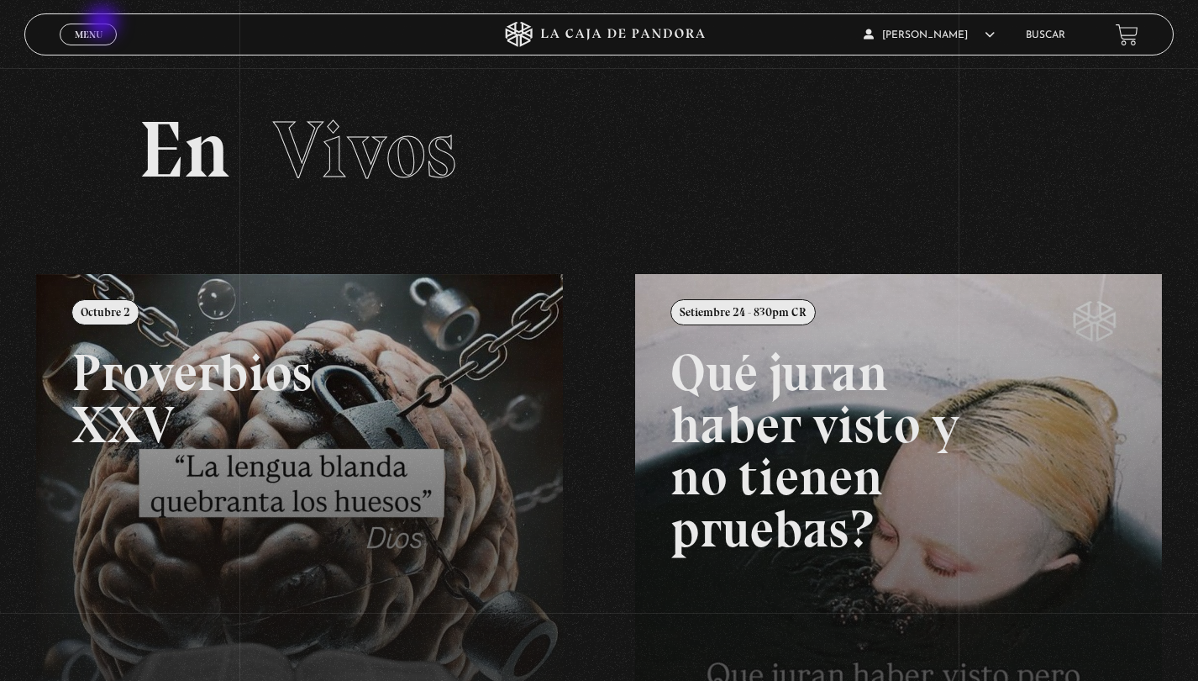
click at [104, 24] on link "Menu Cerrar" at bounding box center [88, 35] width 57 height 22
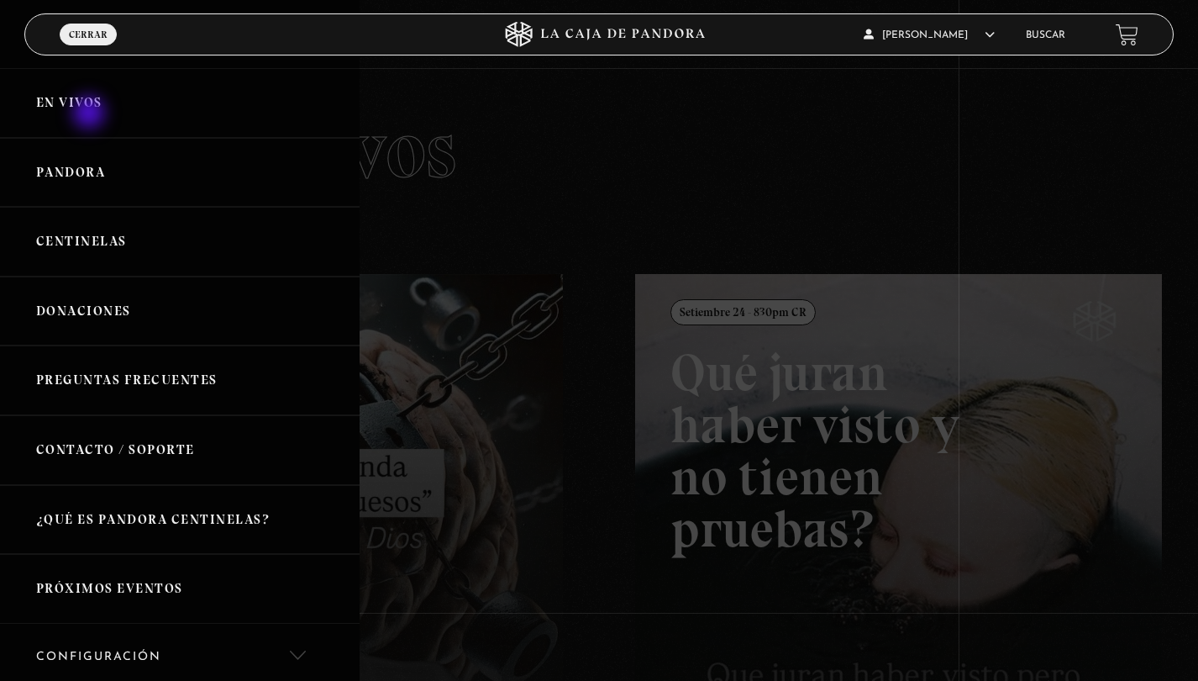
click at [91, 115] on link "En vivos" at bounding box center [180, 103] width 360 height 70
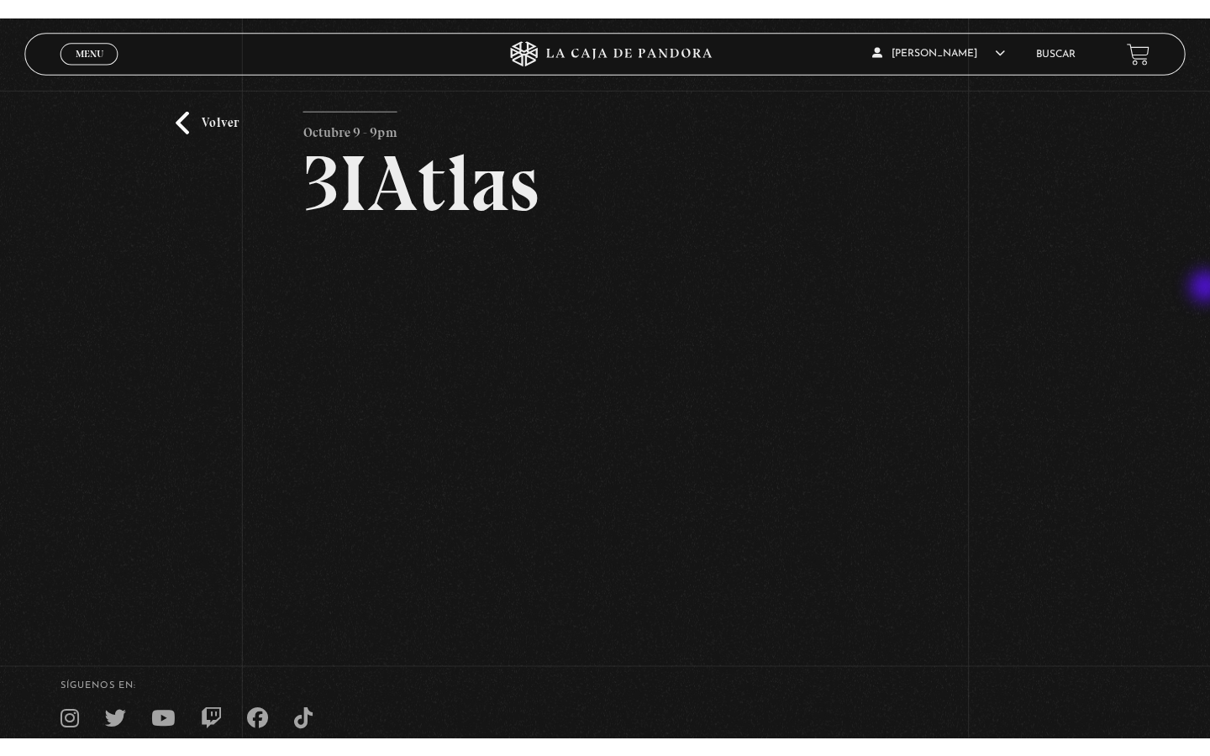
scroll to position [42, 0]
